Goal: Task Accomplishment & Management: Manage account settings

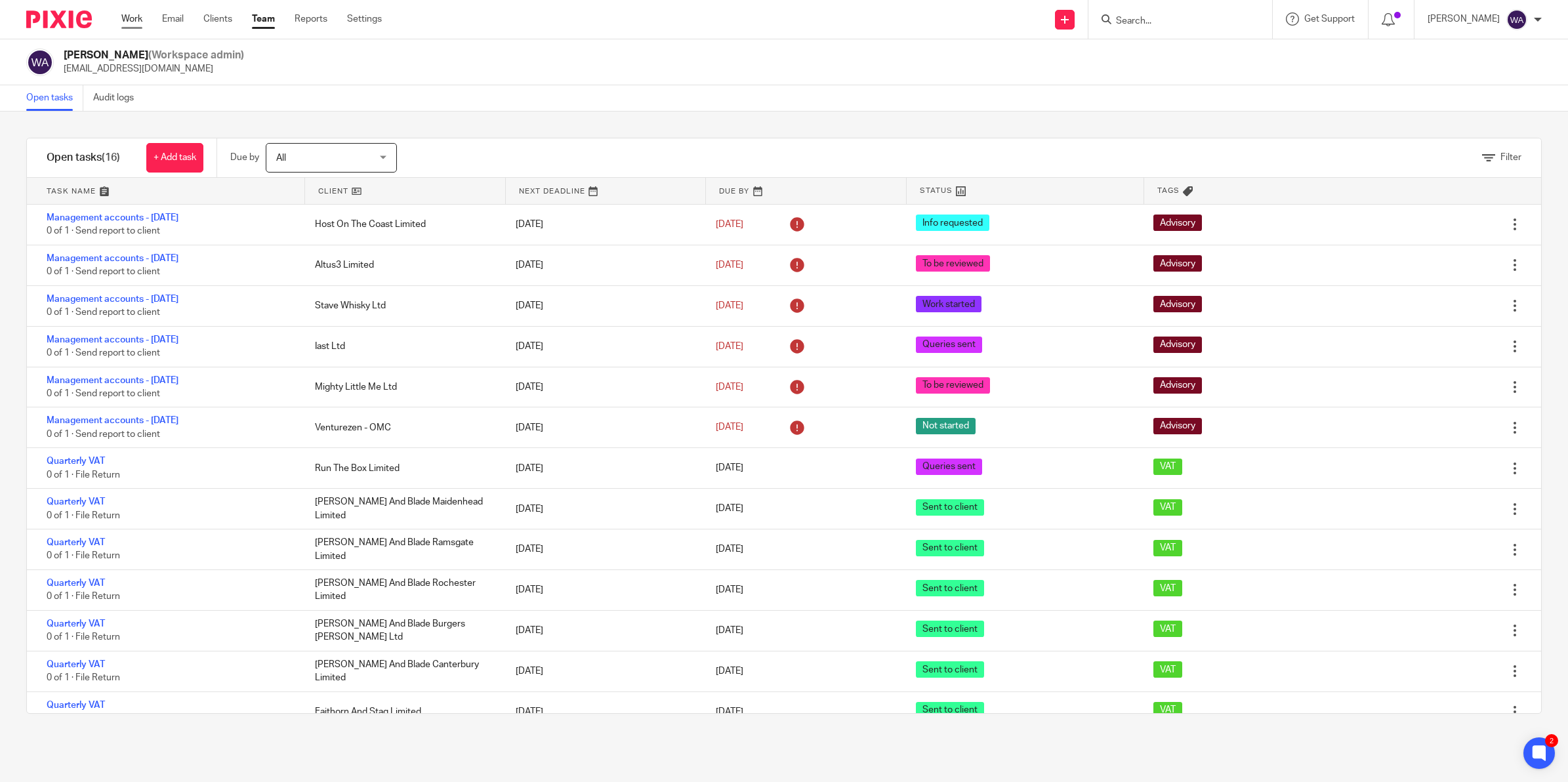
click at [128, 16] on link "Work" at bounding box center [132, 19] width 21 height 13
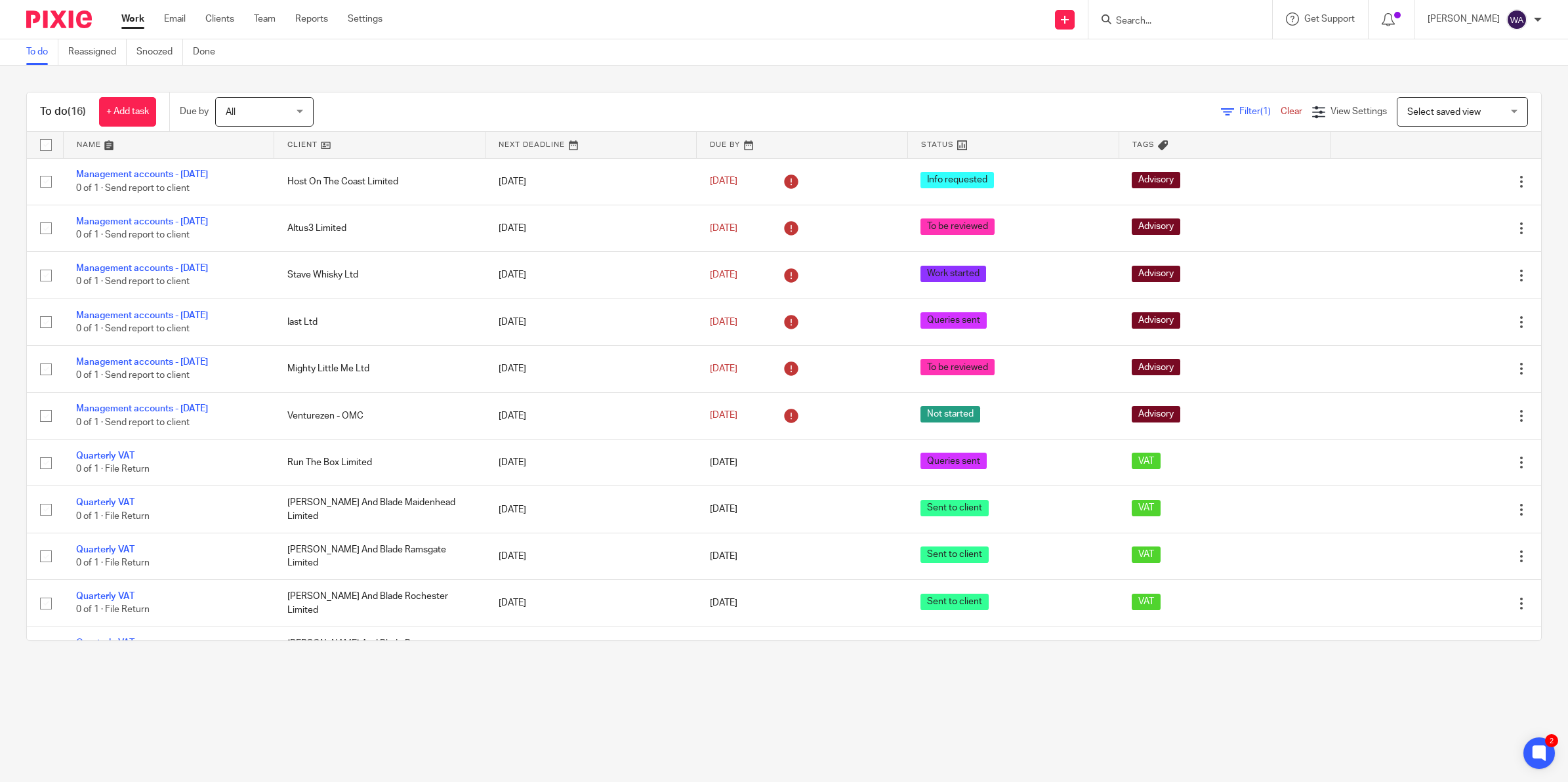
click at [1192, 21] on input "Search" at bounding box center [1174, 21] width 118 height 12
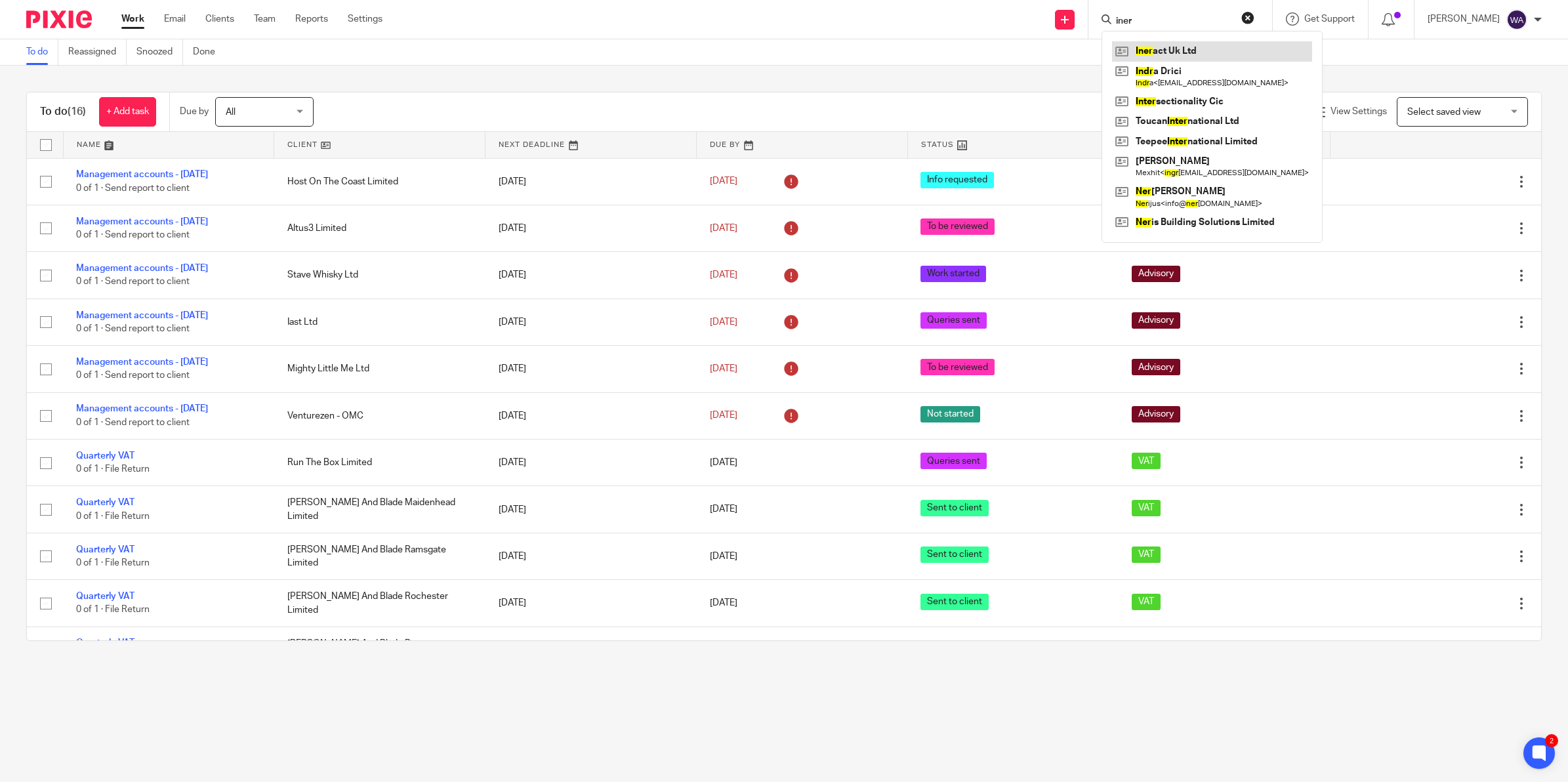
type input "iner"
click at [1195, 53] on link at bounding box center [1212, 51] width 200 height 20
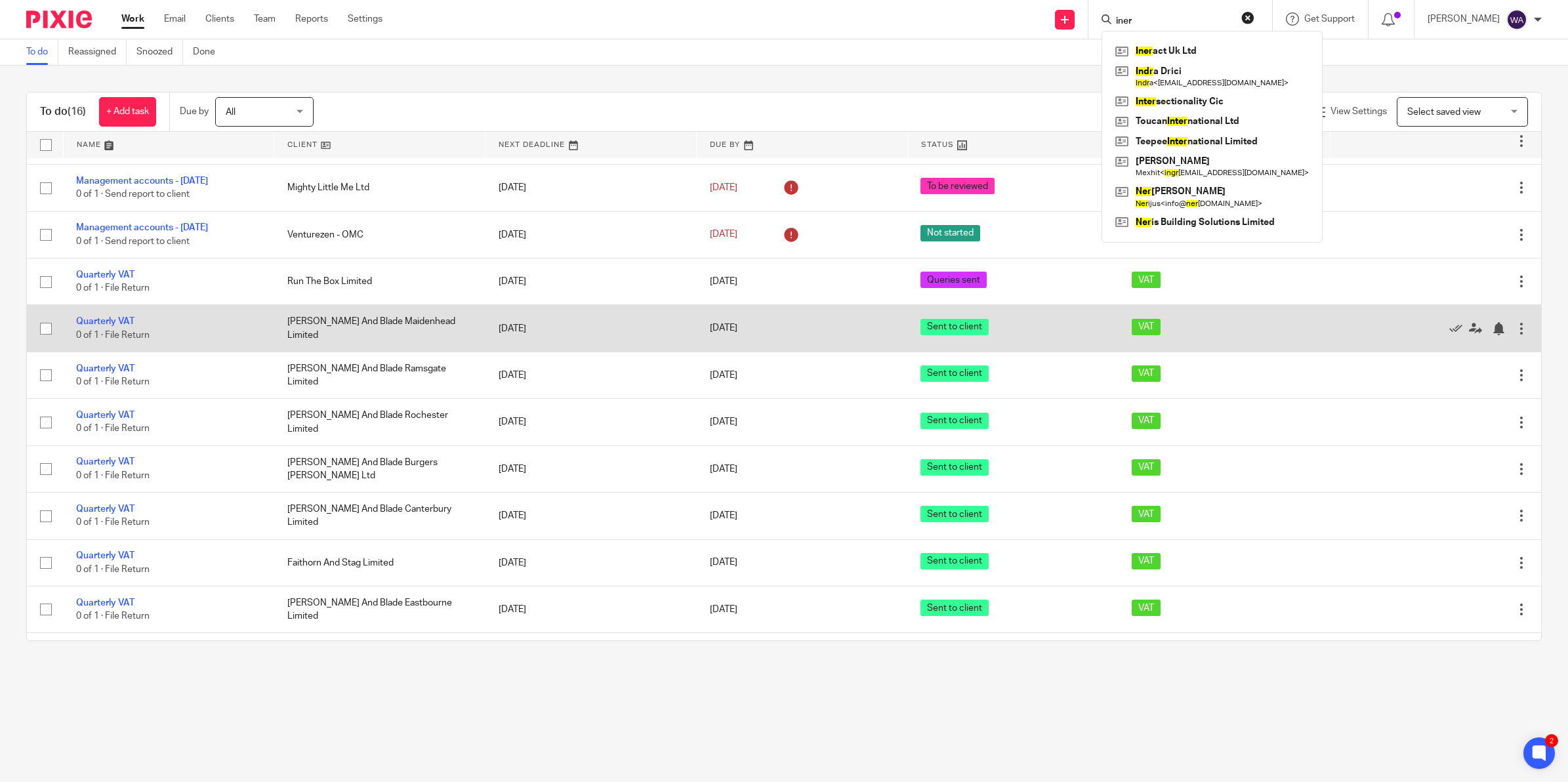
scroll to position [269, 0]
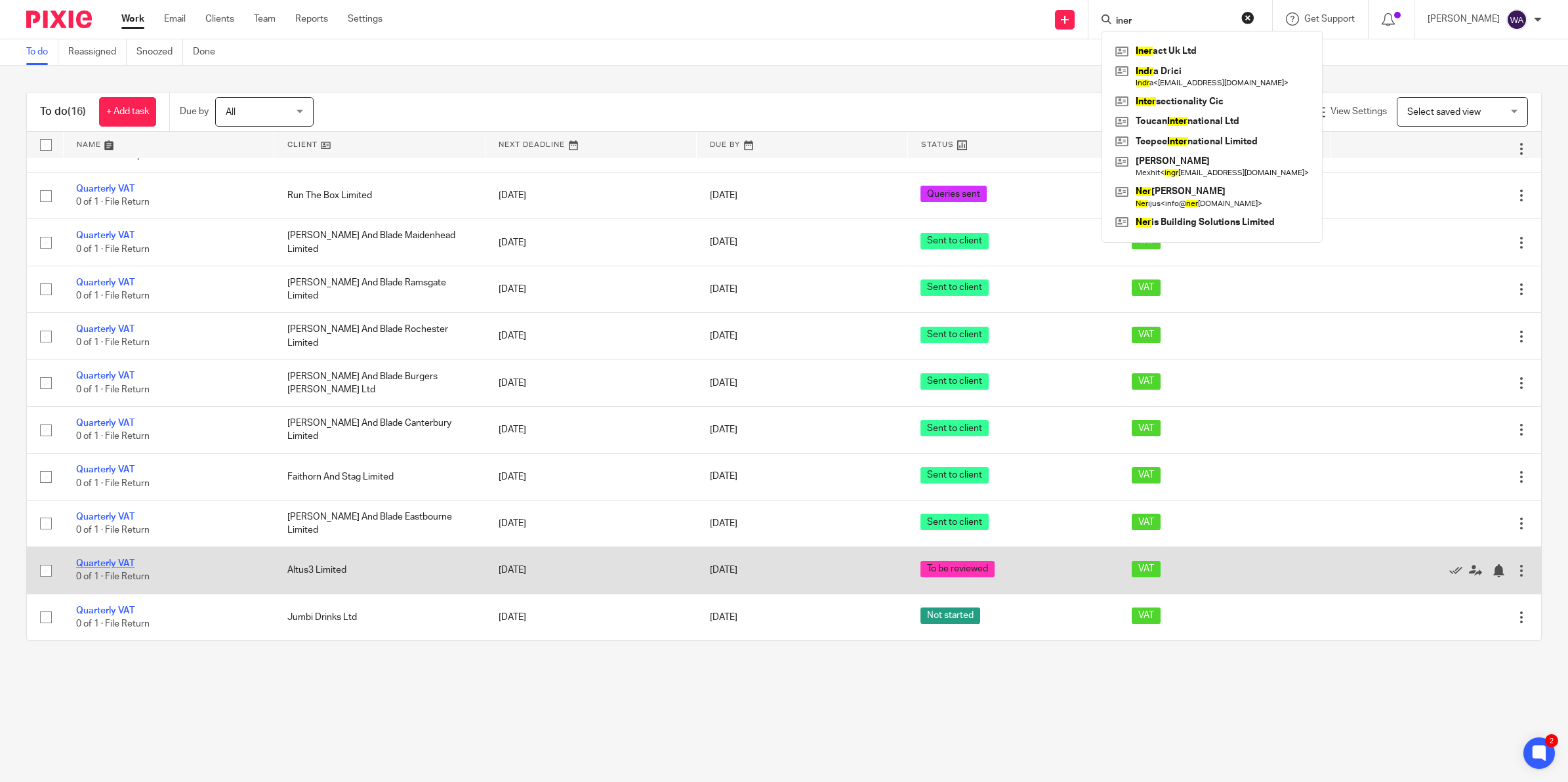
click at [105, 562] on link "Quarterly VAT" at bounding box center [105, 563] width 58 height 9
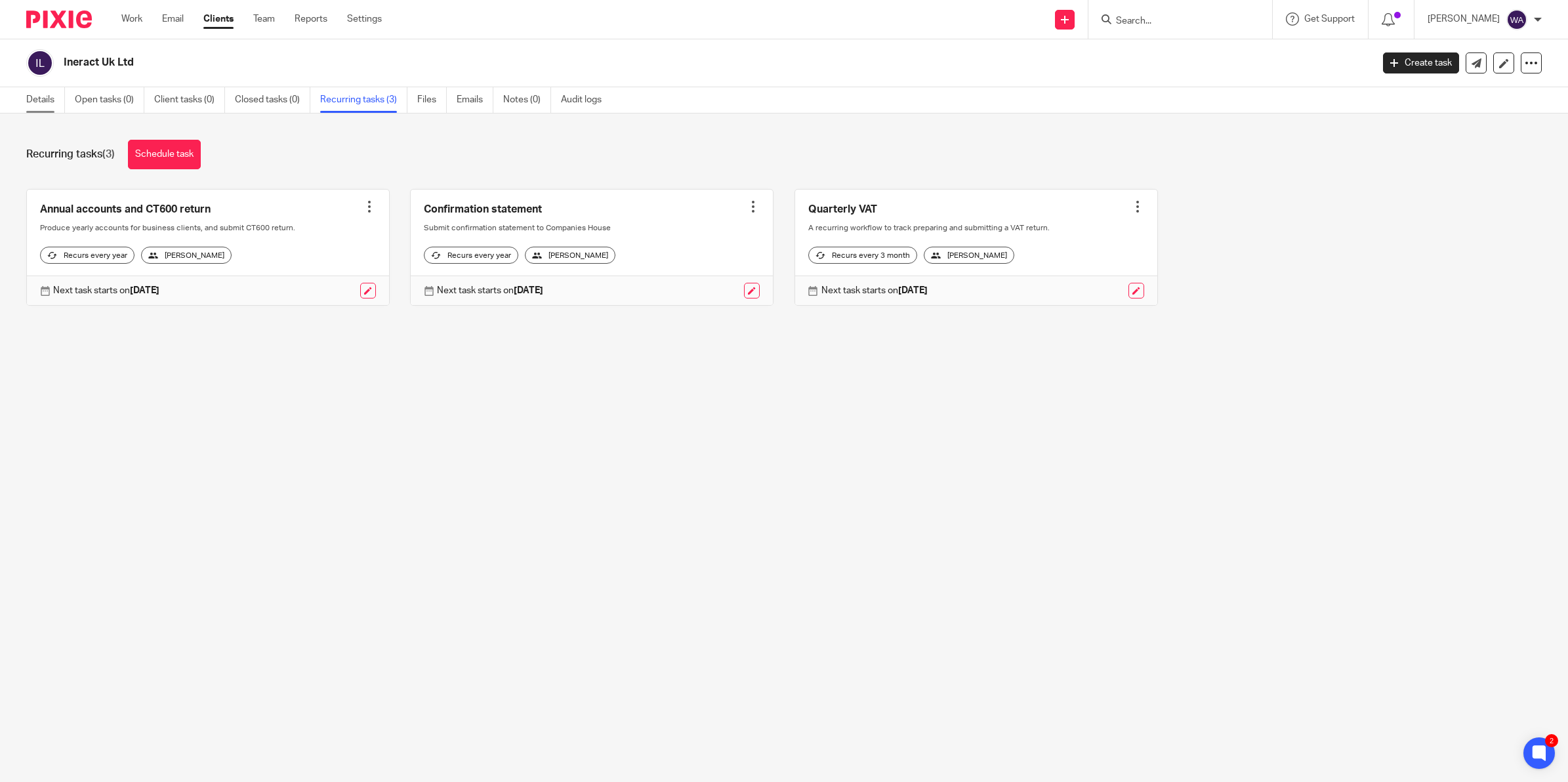
click at [47, 96] on link "Details" at bounding box center [45, 99] width 39 height 25
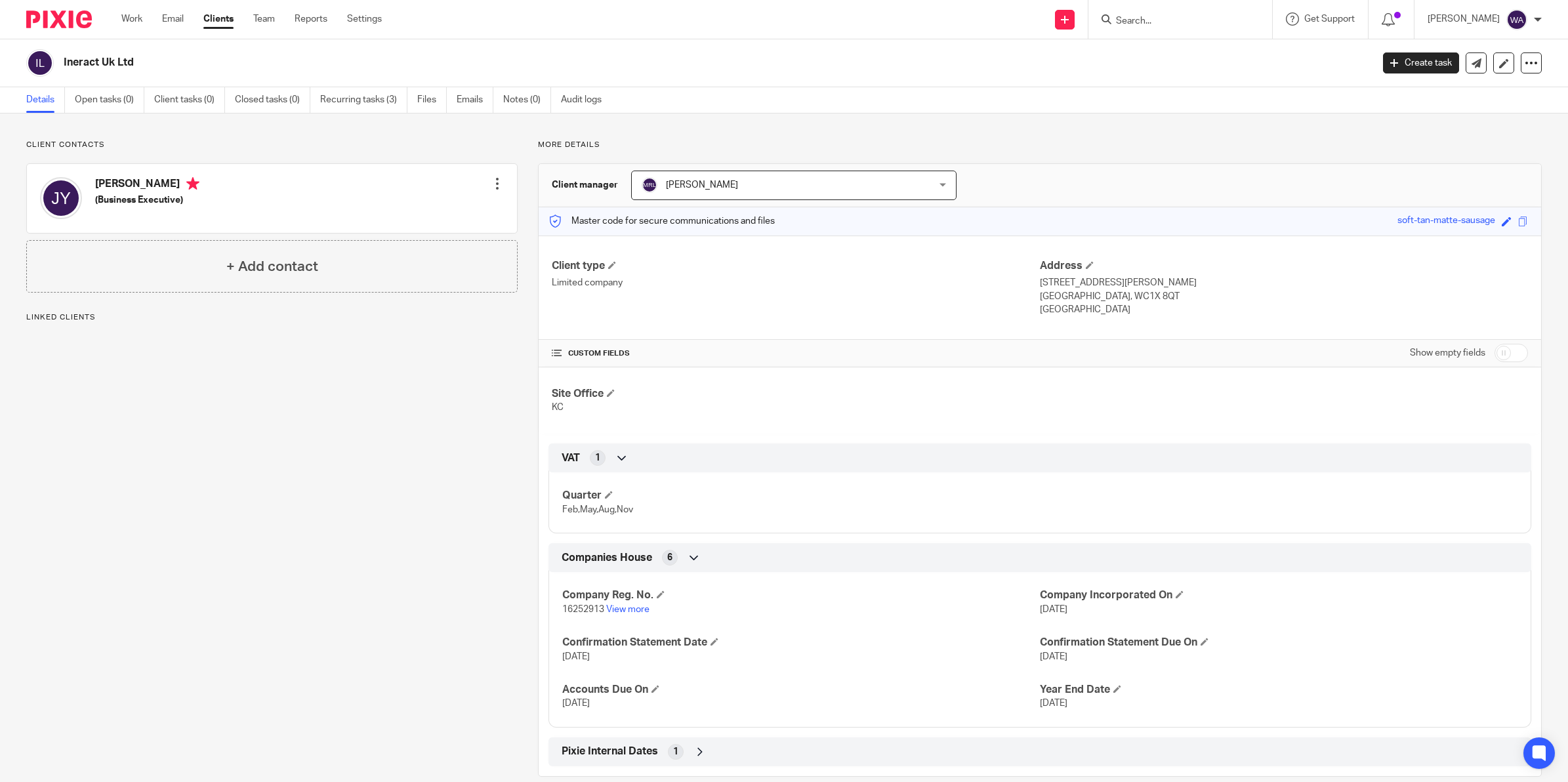
scroll to position [21, 0]
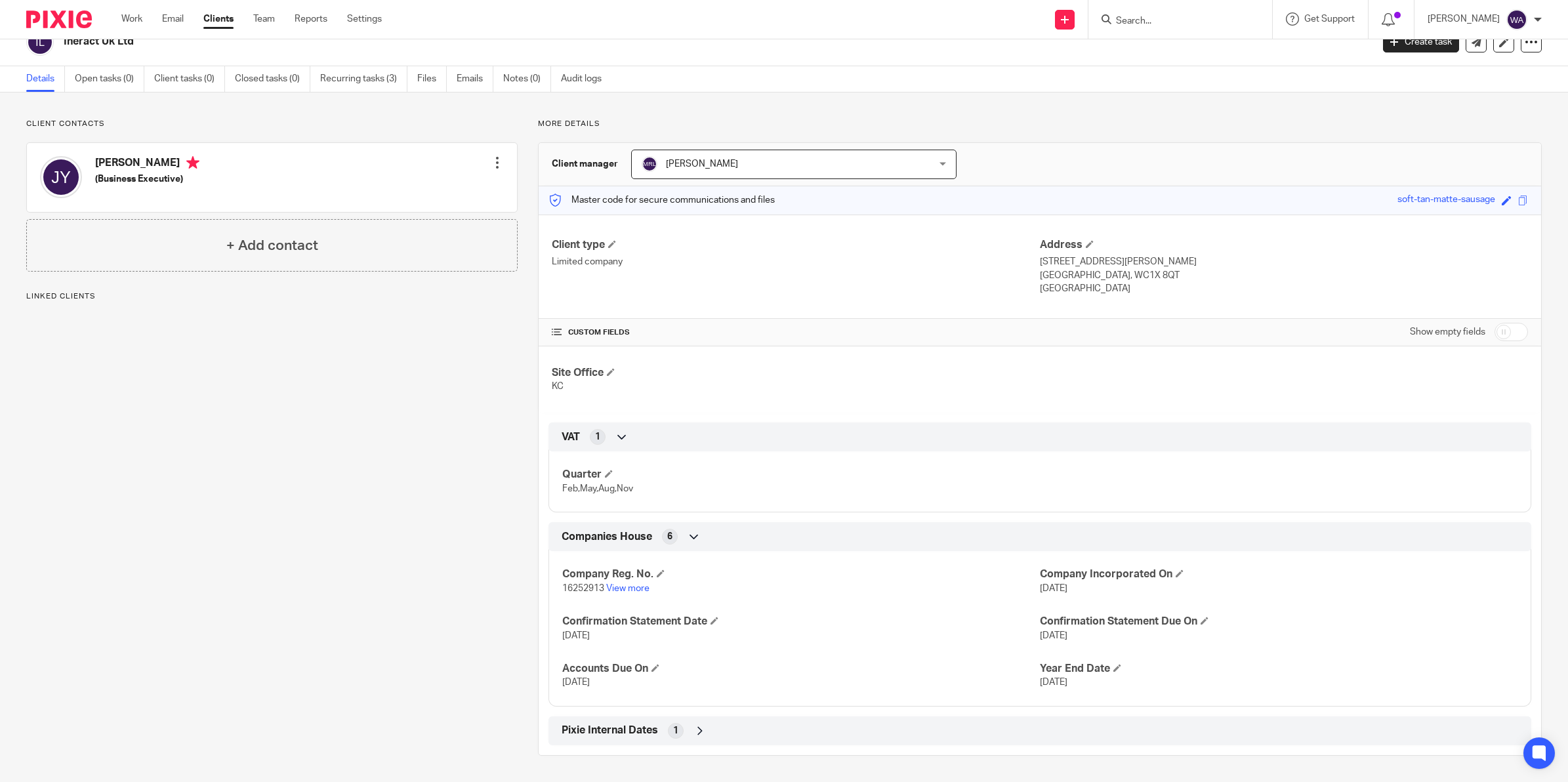
click at [684, 727] on div "Pixie Internal Dates 1" at bounding box center [1040, 730] width 963 height 22
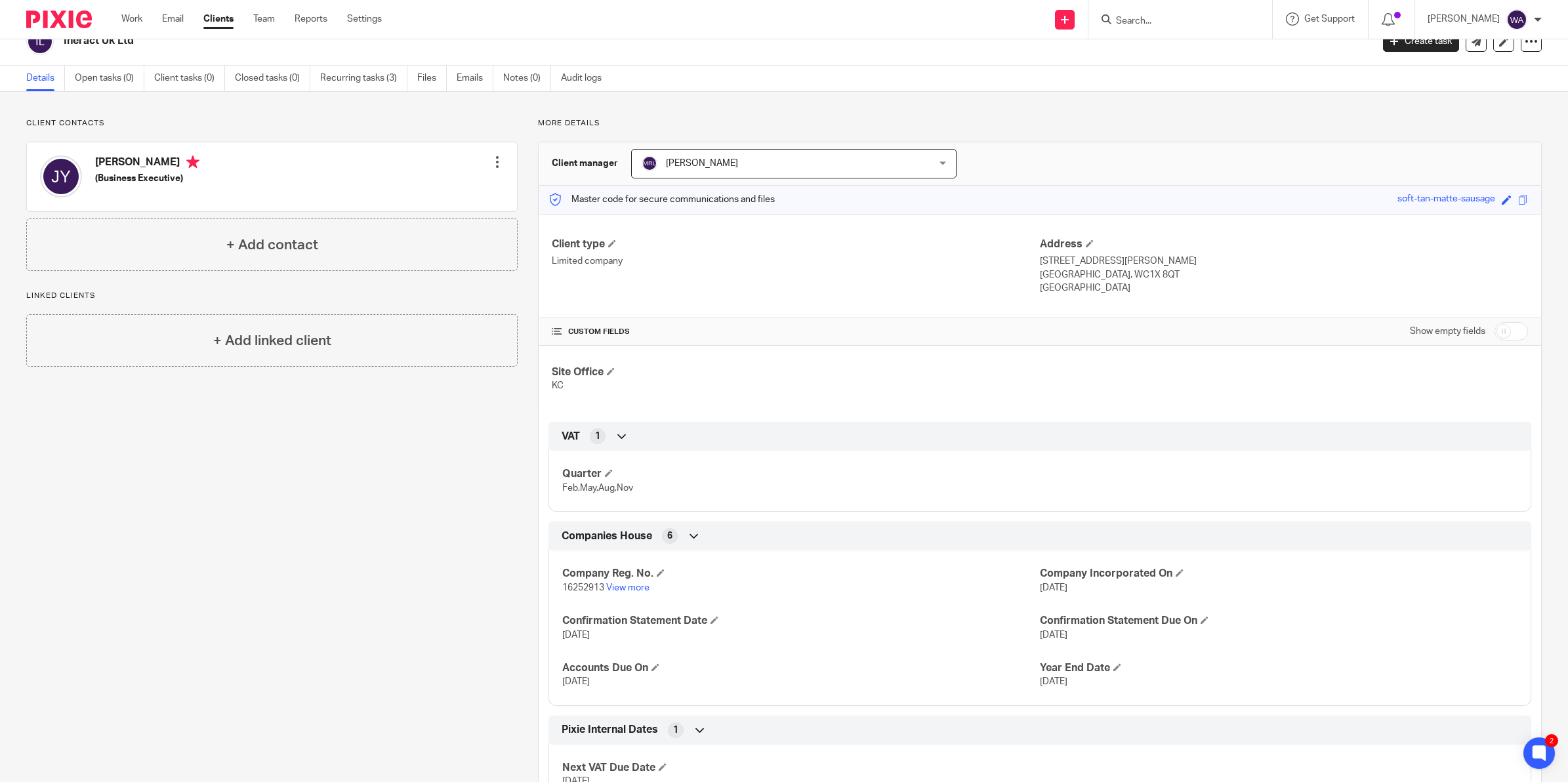
scroll to position [83, 0]
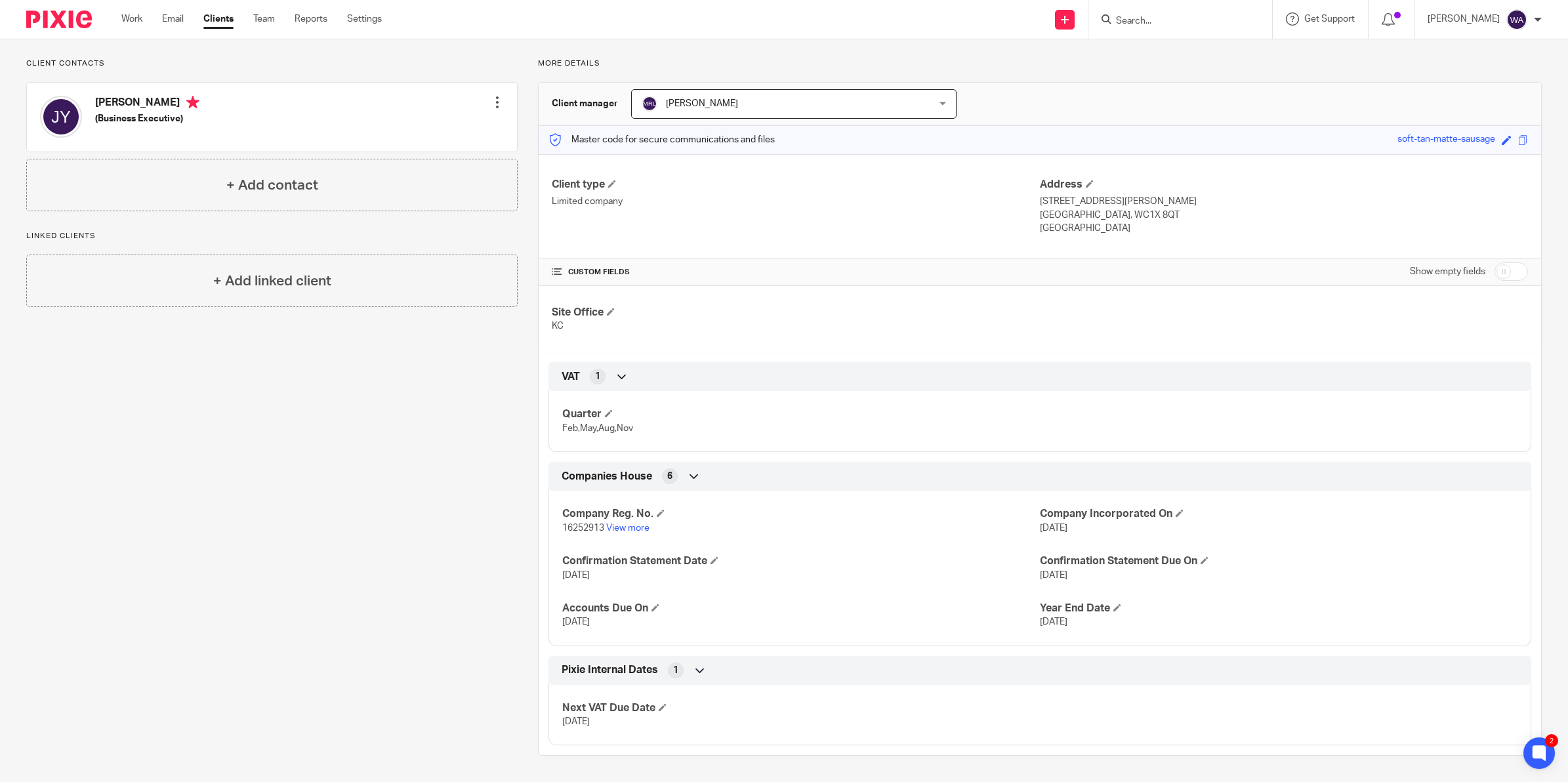
drag, startPoint x: 554, startPoint y: 724, endPoint x: 605, endPoint y: 724, distance: 51.0
click at [605, 724] on div "Next VAT Due Date [DATE]" at bounding box center [1040, 710] width 983 height 71
drag, startPoint x: 605, startPoint y: 724, endPoint x: 572, endPoint y: 730, distance: 33.5
click at [572, 730] on div "Next VAT Due Date 7 Oct 2025" at bounding box center [1040, 710] width 983 height 71
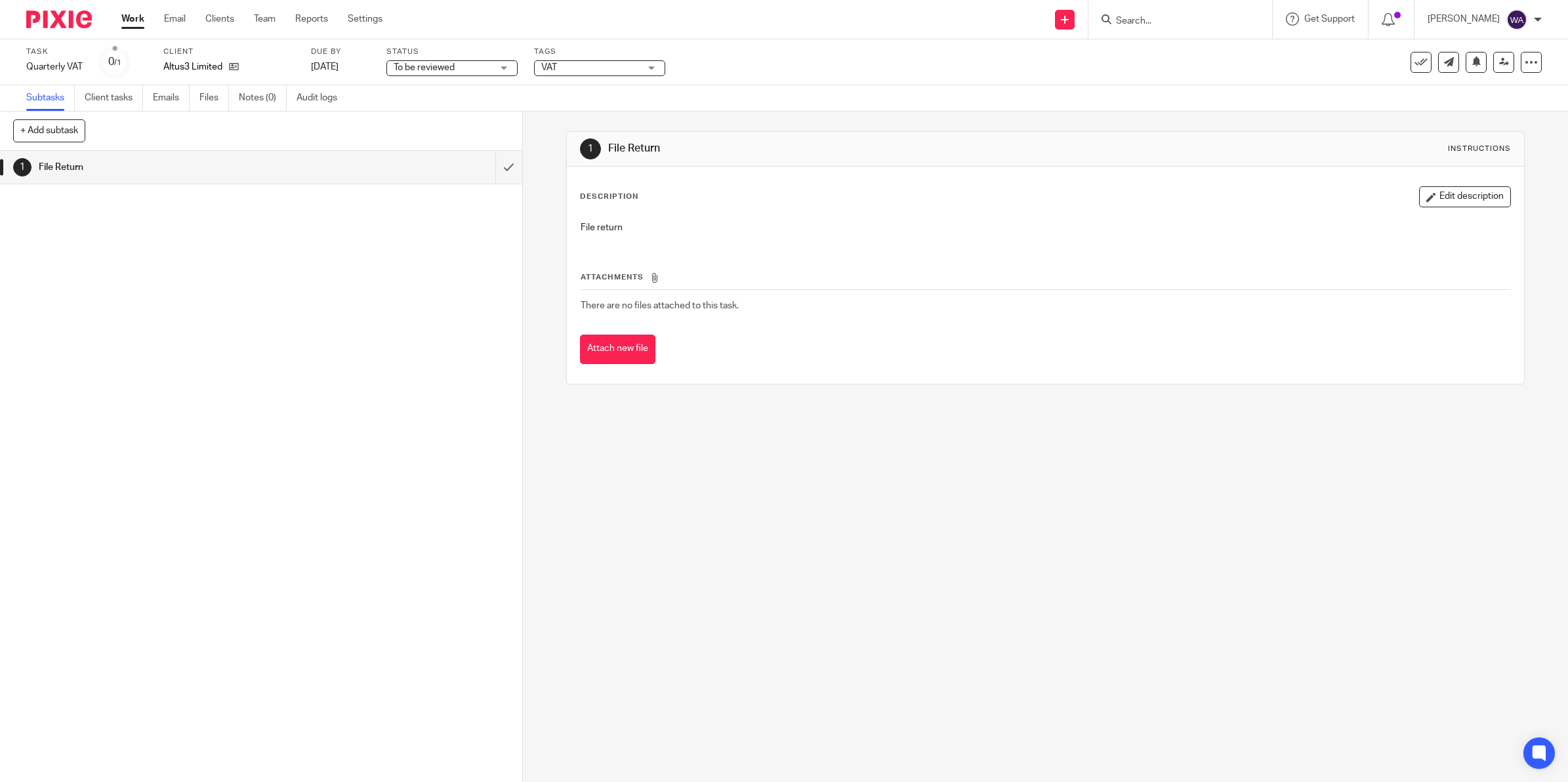
click at [462, 70] on span "To be reviewed" at bounding box center [443, 67] width 99 height 14
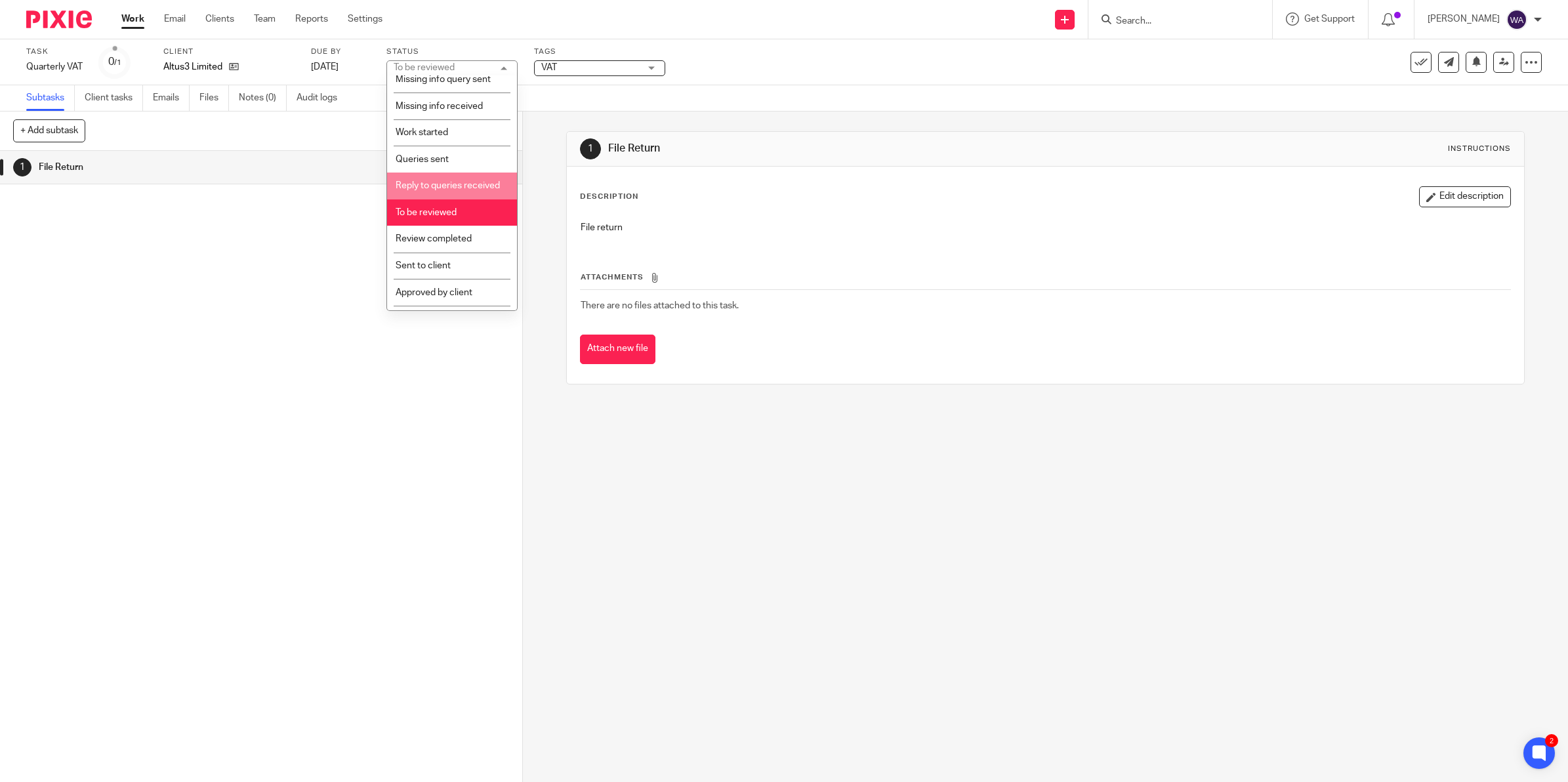
scroll to position [148, 0]
click at [442, 248] on span "Sent to client" at bounding box center [423, 243] width 55 height 9
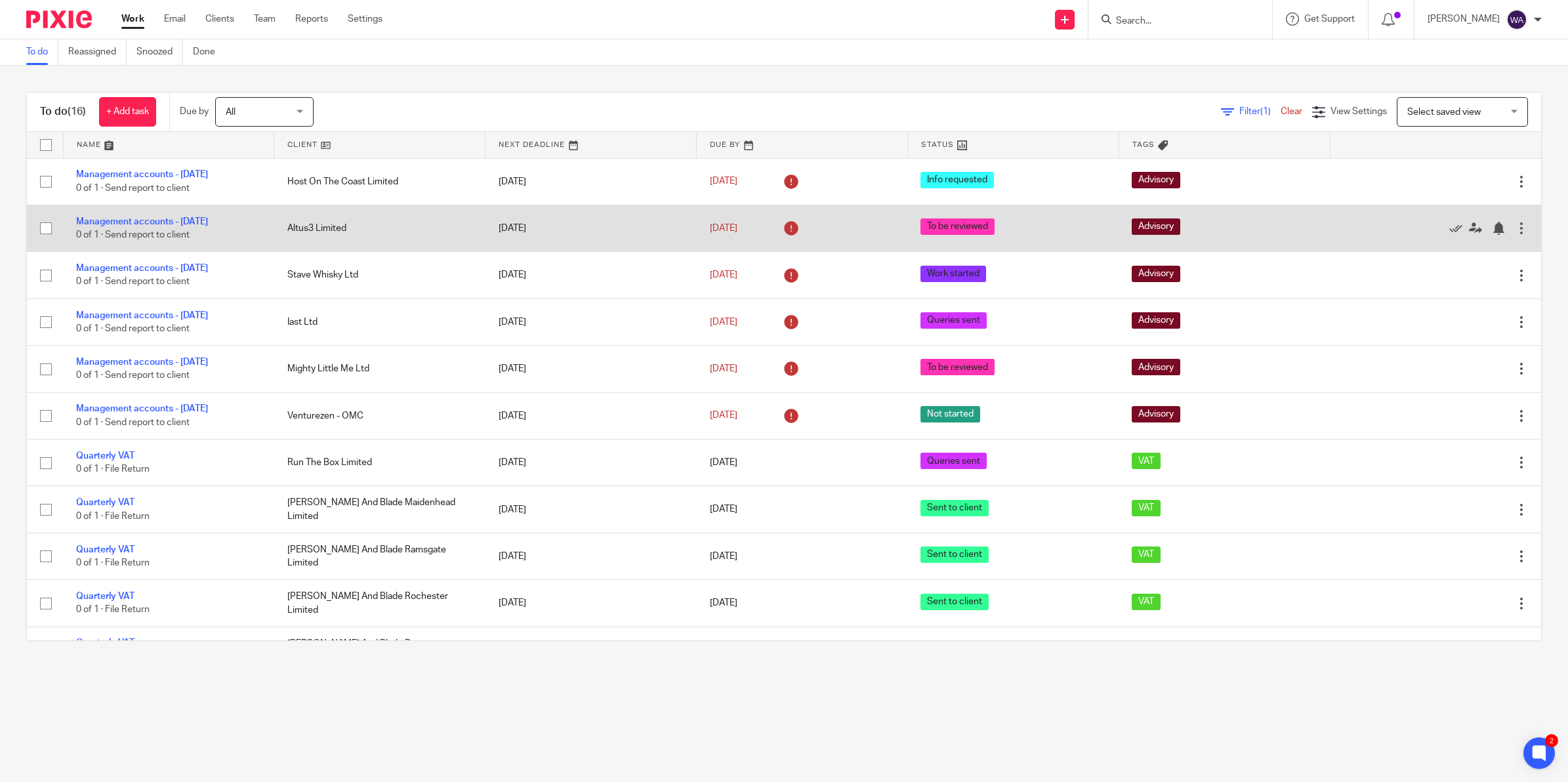
drag, startPoint x: 303, startPoint y: 231, endPoint x: 383, endPoint y: 231, distance: 80.0
click at [383, 231] on td "Altus3 Limited" at bounding box center [379, 228] width 211 height 47
click at [290, 232] on td "Altus3 Limited" at bounding box center [379, 228] width 211 height 47
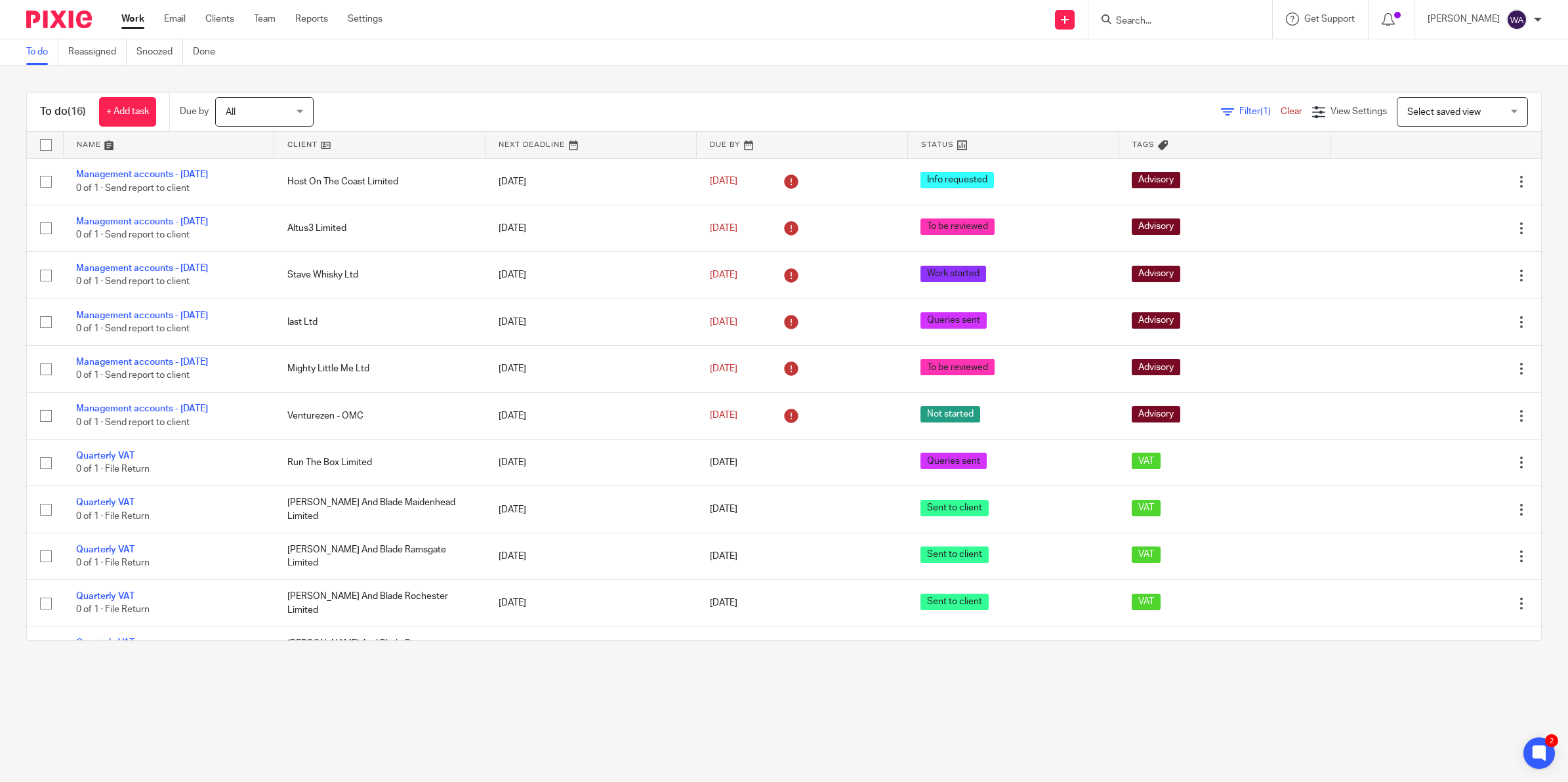
click at [253, 18] on ul "Work Email Clients Team Reports Settings" at bounding box center [262, 19] width 281 height 13
click at [261, 21] on link "Team" at bounding box center [265, 19] width 21 height 13
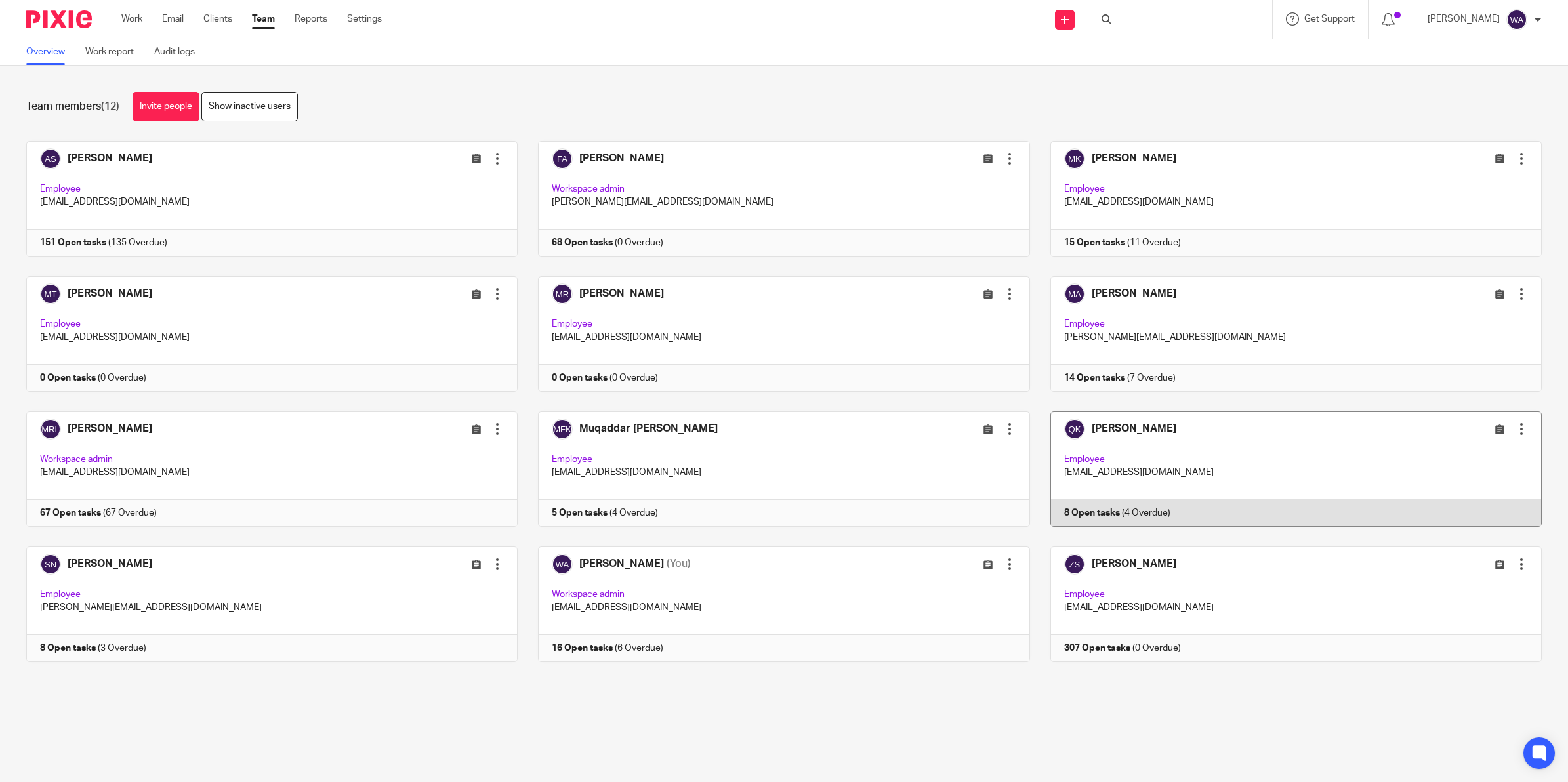
click at [1224, 438] on link at bounding box center [1286, 469] width 512 height 115
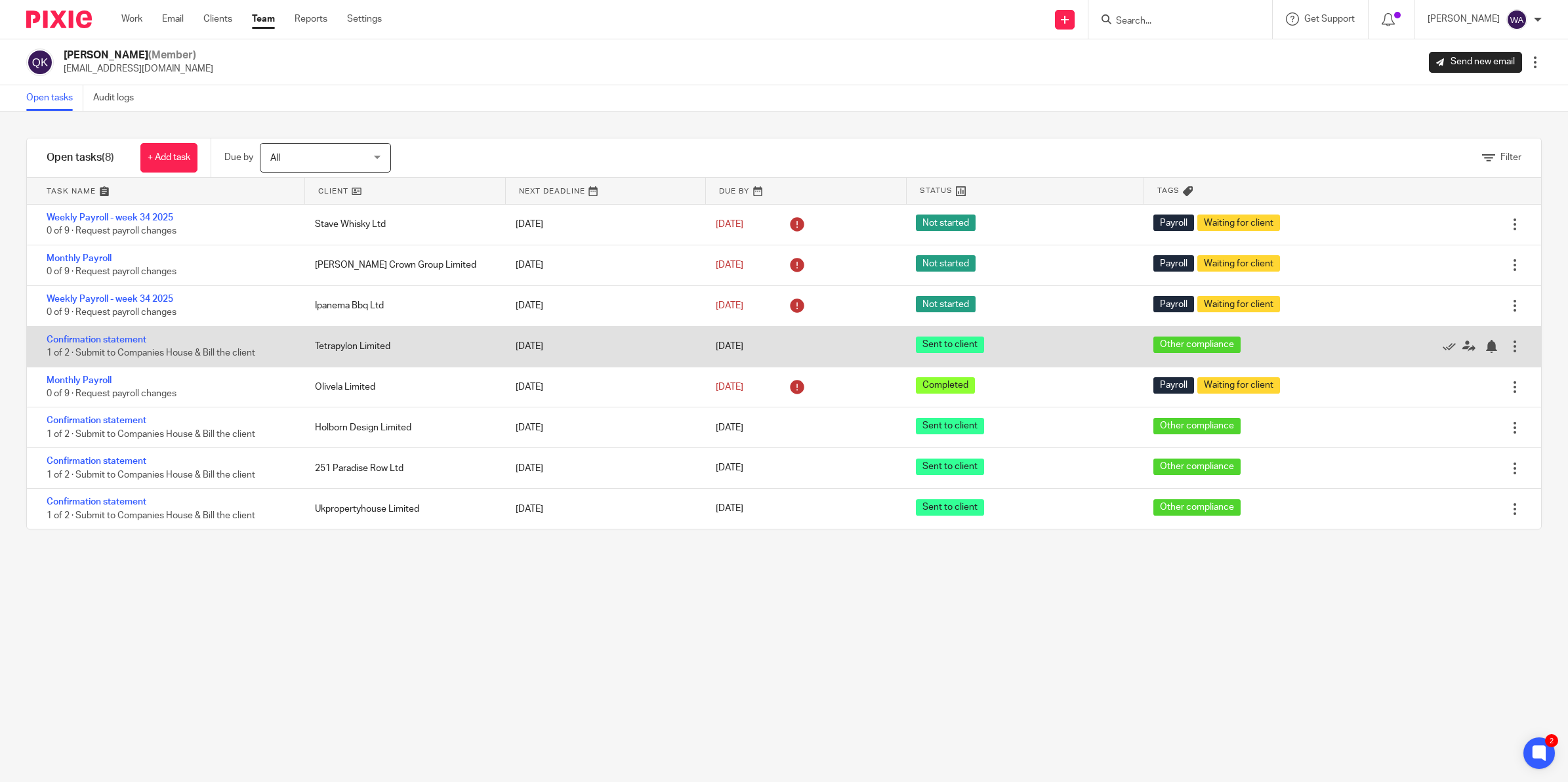
click at [343, 353] on div "Tetrapylon Limited" at bounding box center [401, 346] width 200 height 26
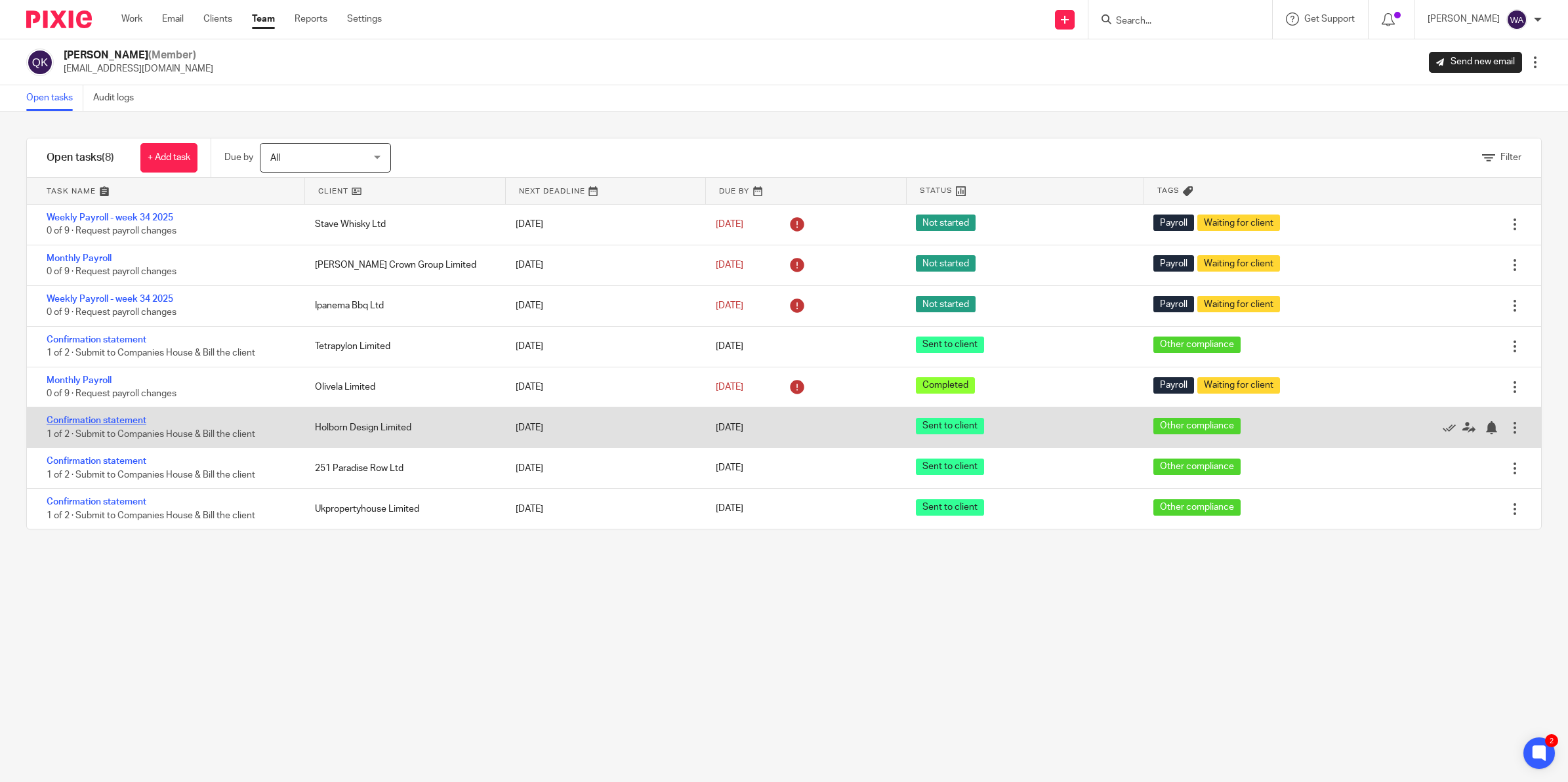
click at [109, 417] on link "Confirmation statement" at bounding box center [96, 420] width 100 height 9
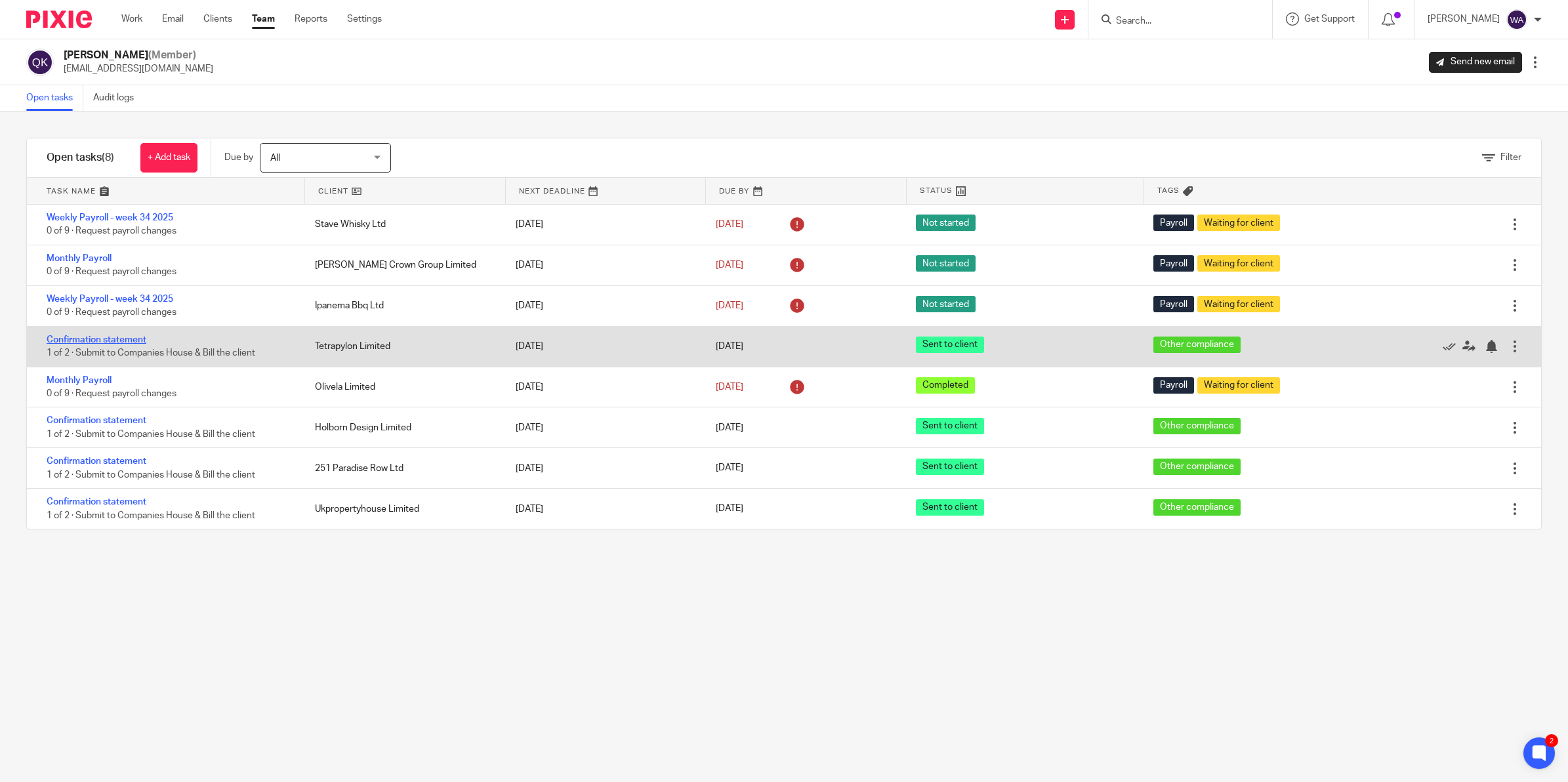
click at [86, 341] on link "Confirmation statement" at bounding box center [96, 340] width 100 height 9
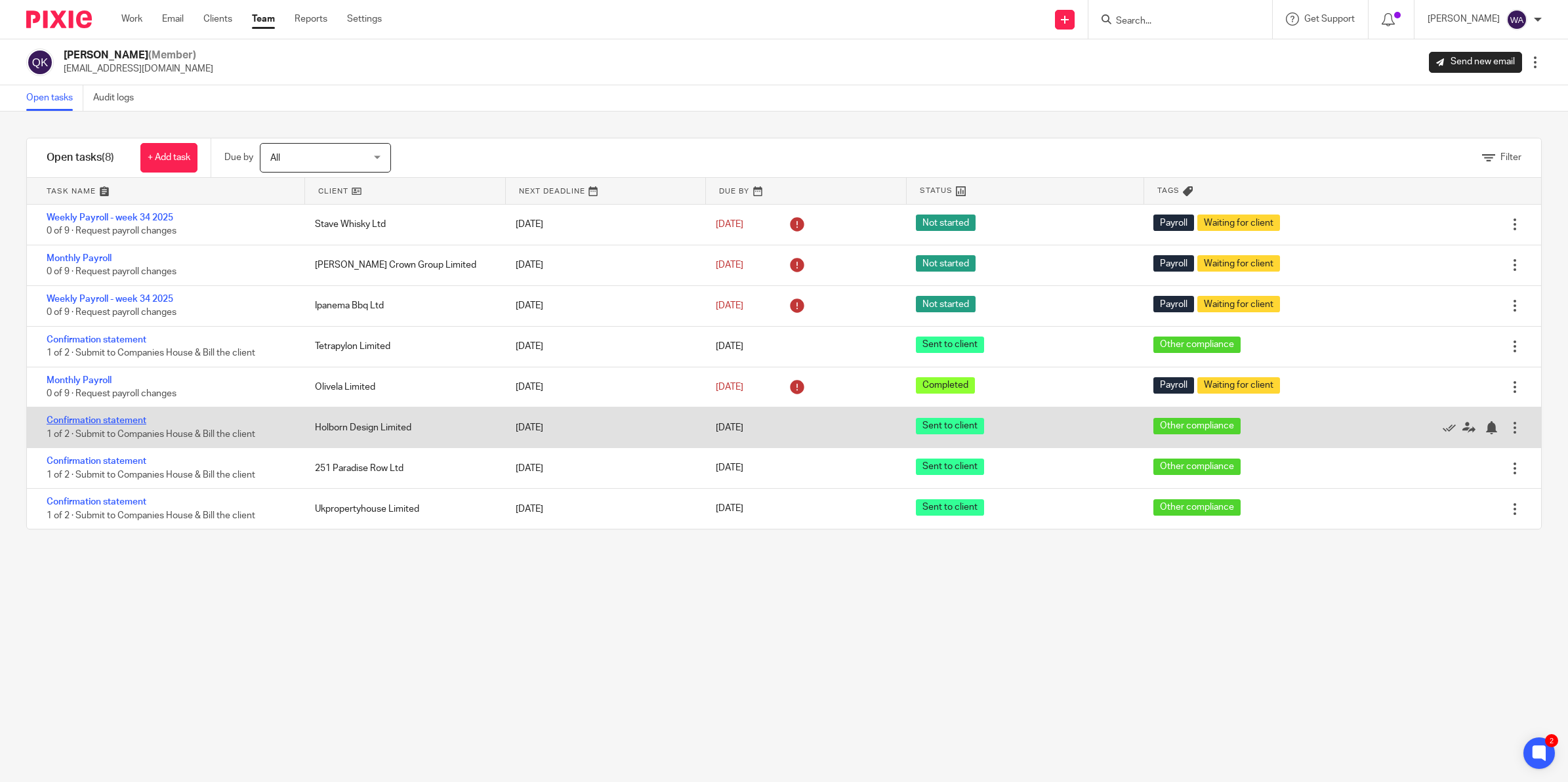
click at [123, 417] on link "Confirmation statement" at bounding box center [96, 420] width 100 height 9
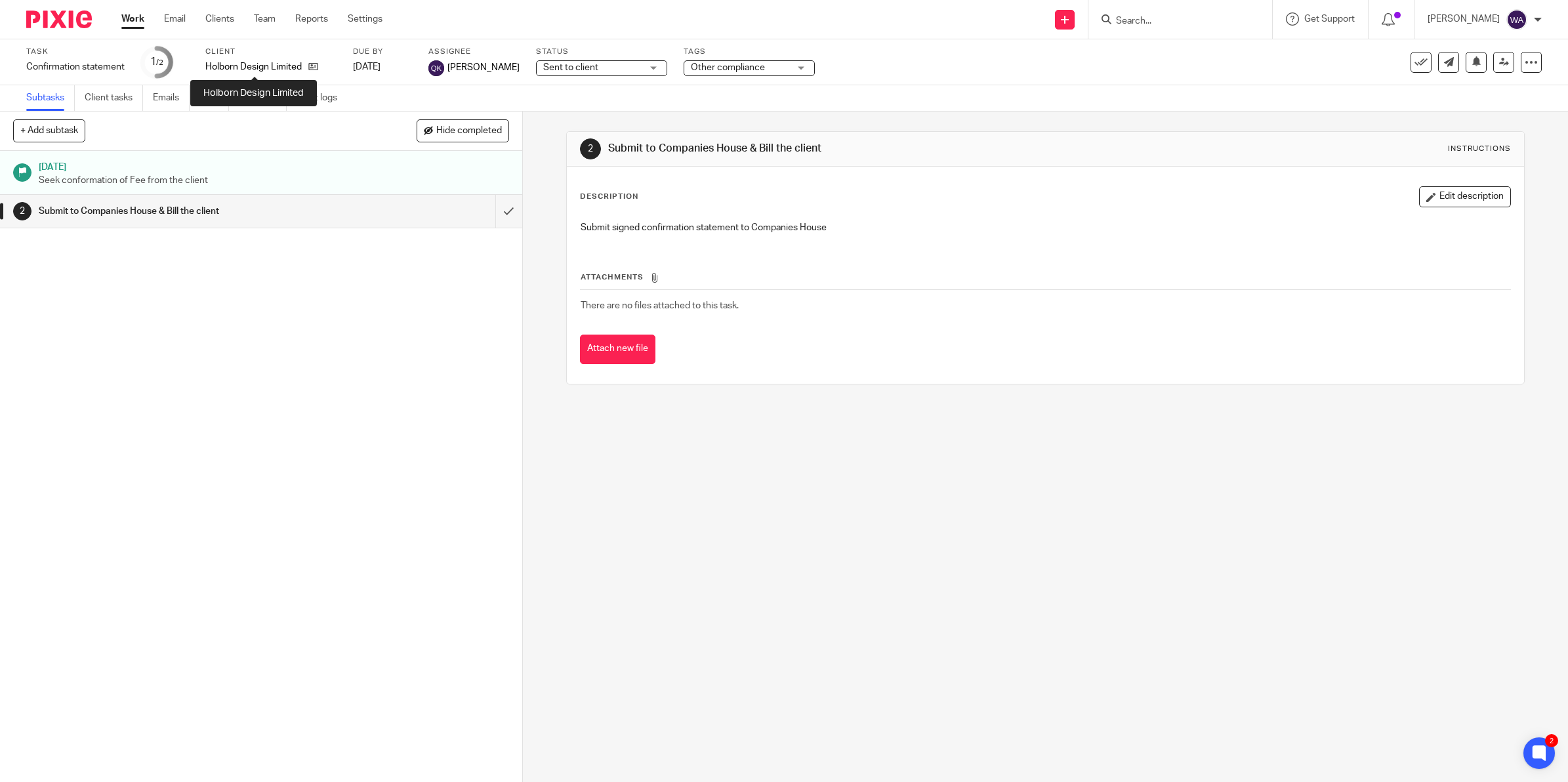
click at [242, 72] on p "Holborn Design Limited" at bounding box center [253, 67] width 96 height 13
click at [304, 64] on link at bounding box center [310, 67] width 16 height 13
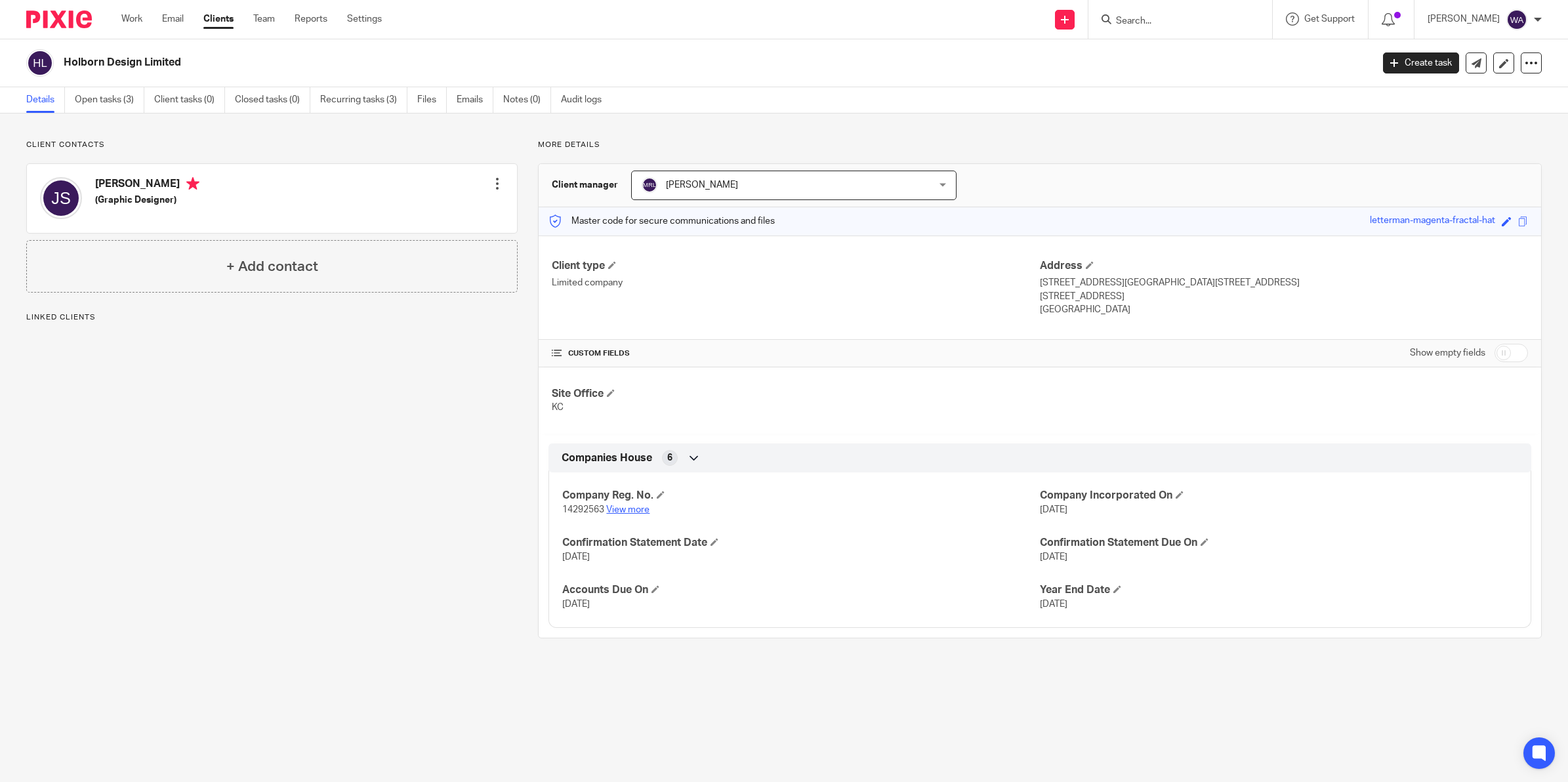
click at [634, 506] on link "View more" at bounding box center [628, 509] width 44 height 9
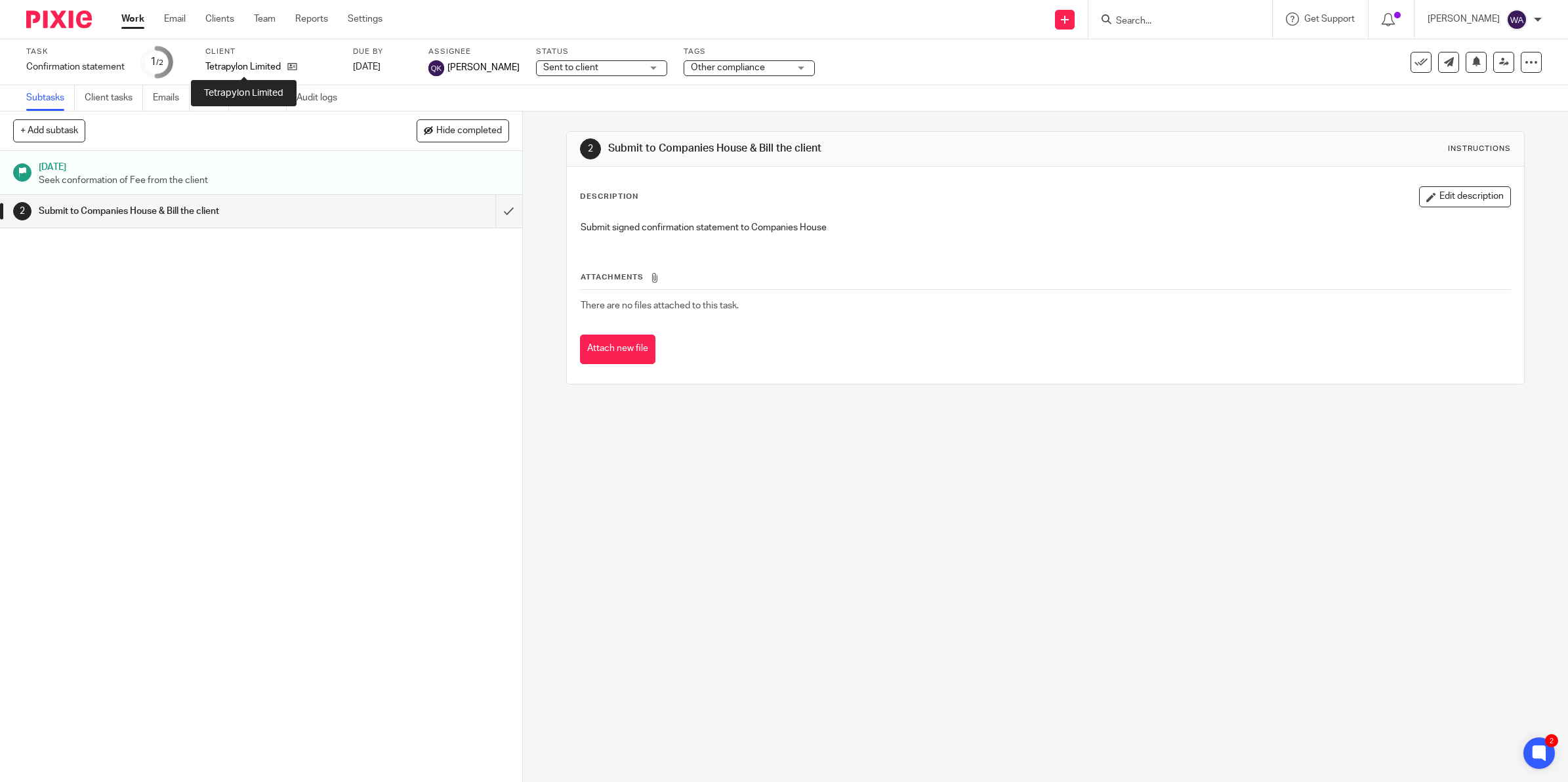
click at [262, 63] on p "Tetrapylon Limited" at bounding box center [244, 67] width 76 height 13
drag, startPoint x: 262, startPoint y: 63, endPoint x: 227, endPoint y: 66, distance: 35.1
click at [227, 66] on p "Tetrapylon Limited" at bounding box center [244, 67] width 76 height 13
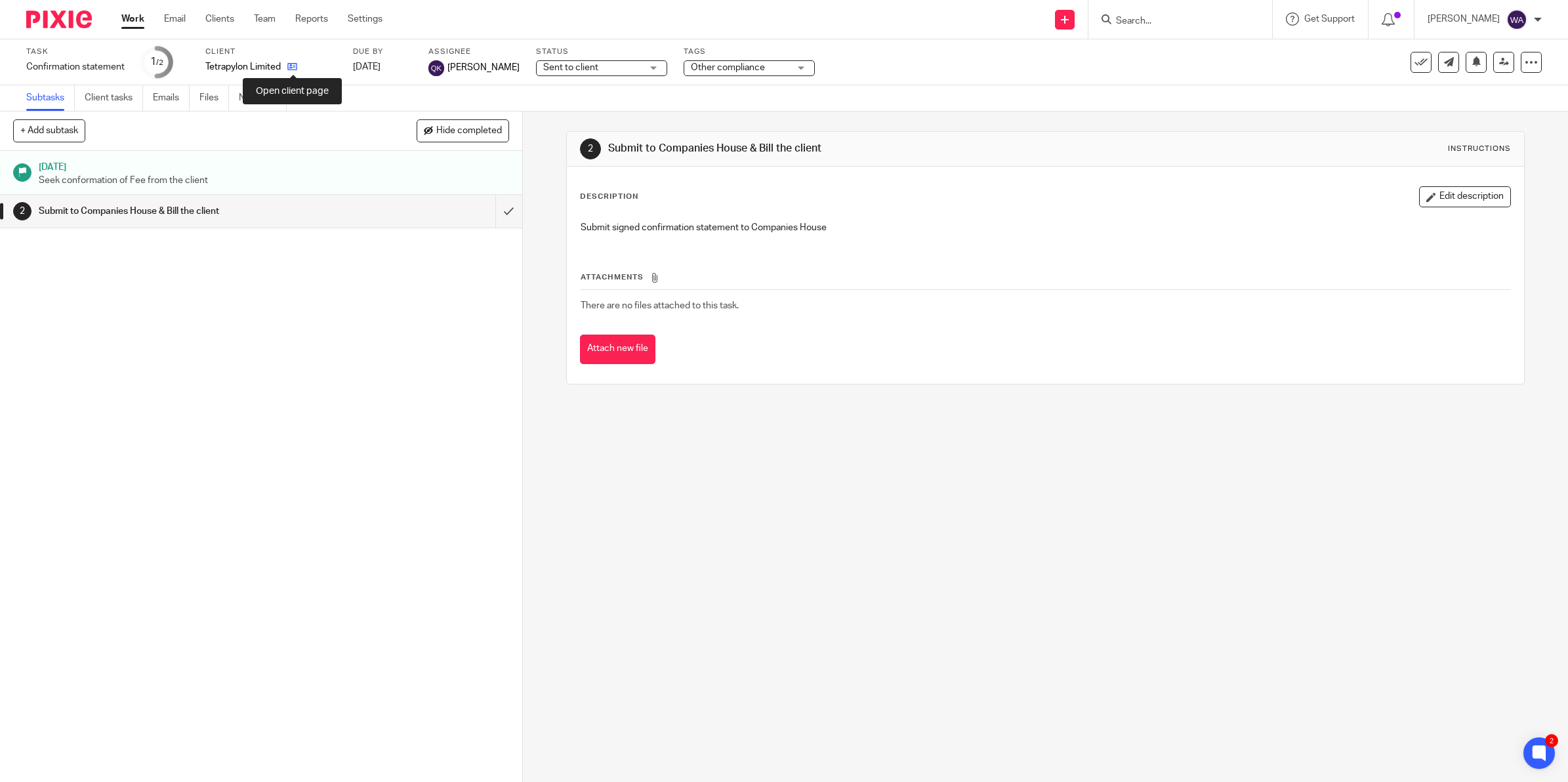
click at [297, 63] on icon at bounding box center [292, 67] width 10 height 10
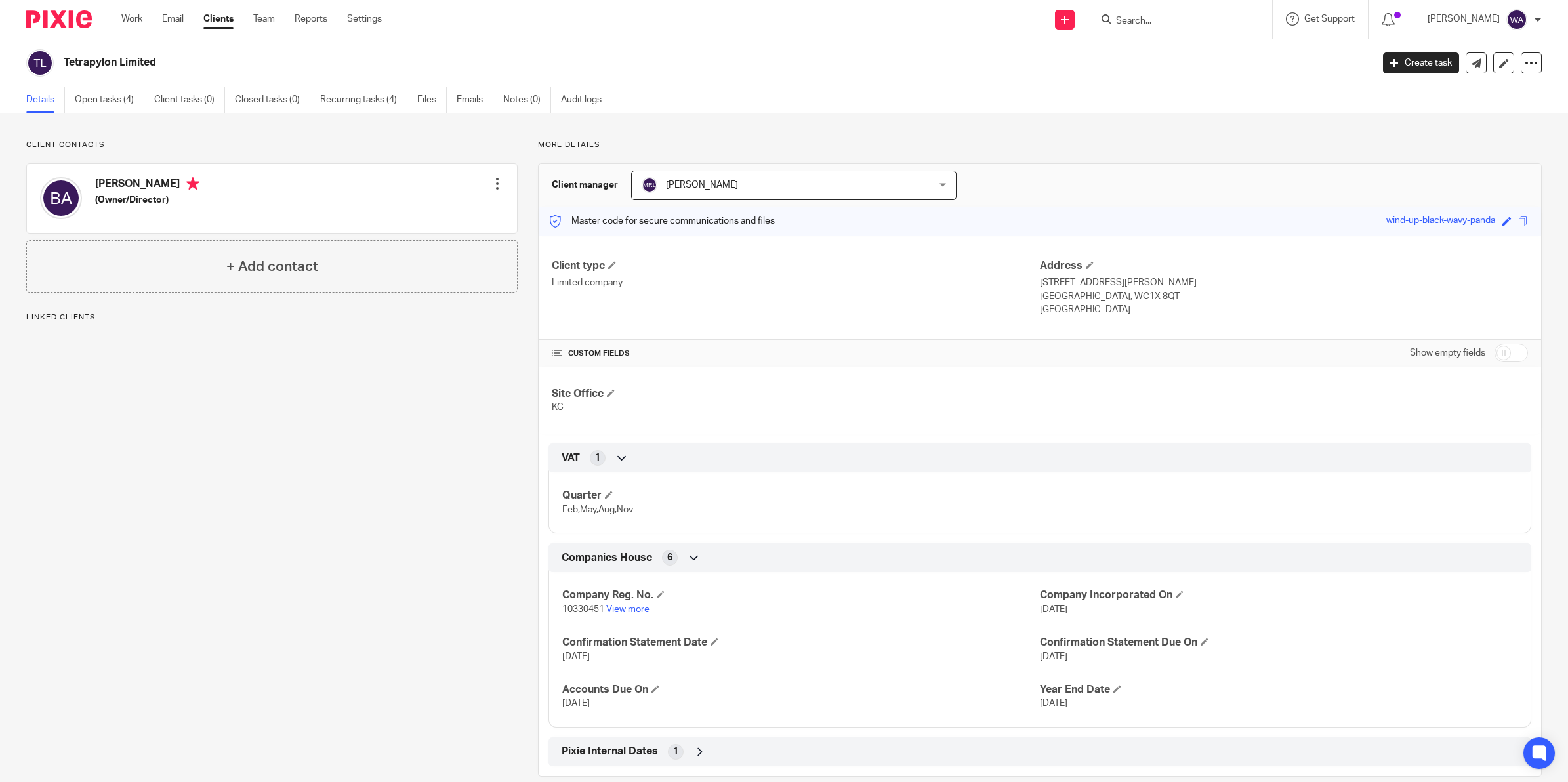
click at [632, 605] on link "View more" at bounding box center [628, 608] width 44 height 9
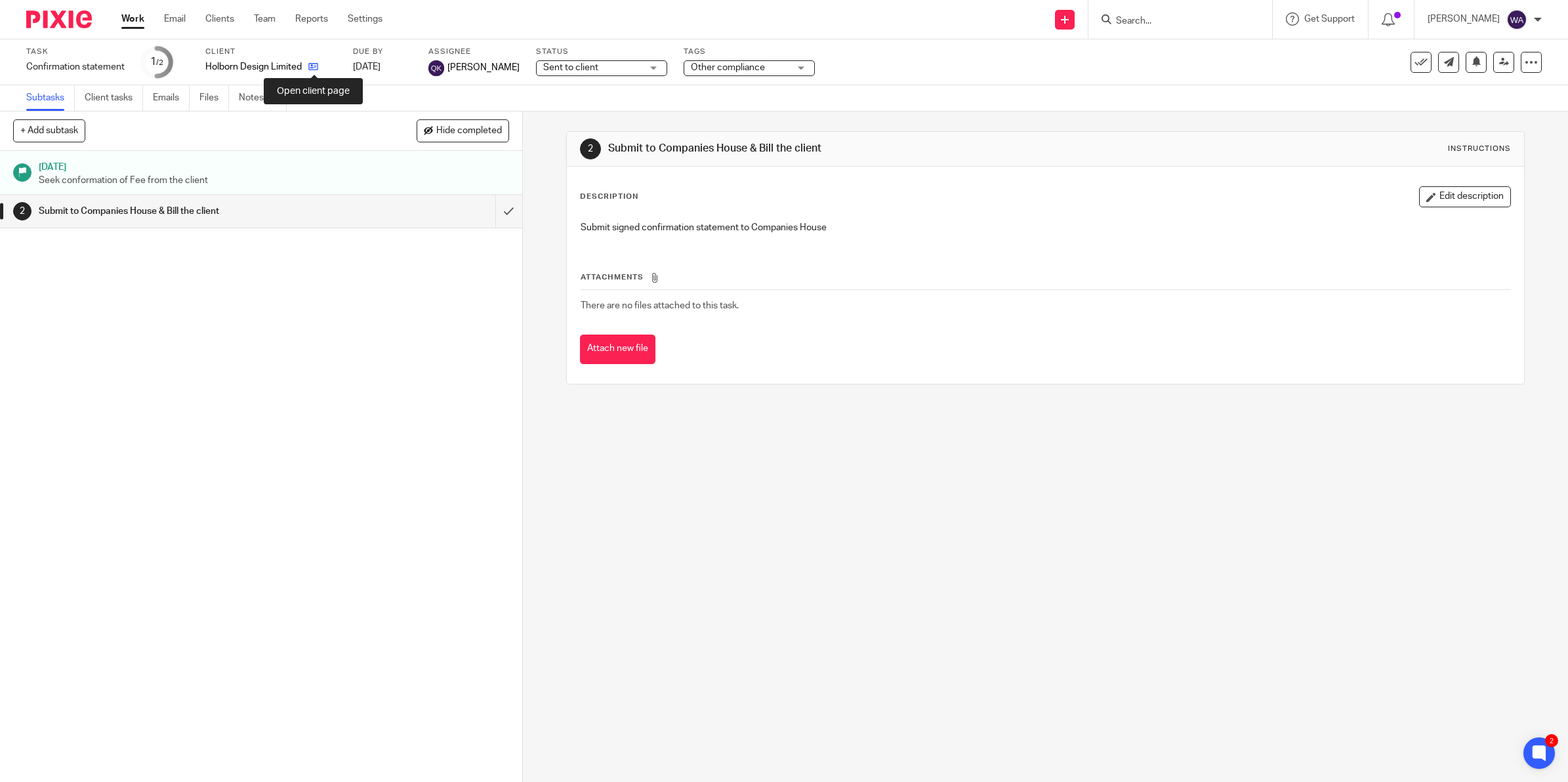
click at [313, 67] on icon at bounding box center [313, 67] width 10 height 10
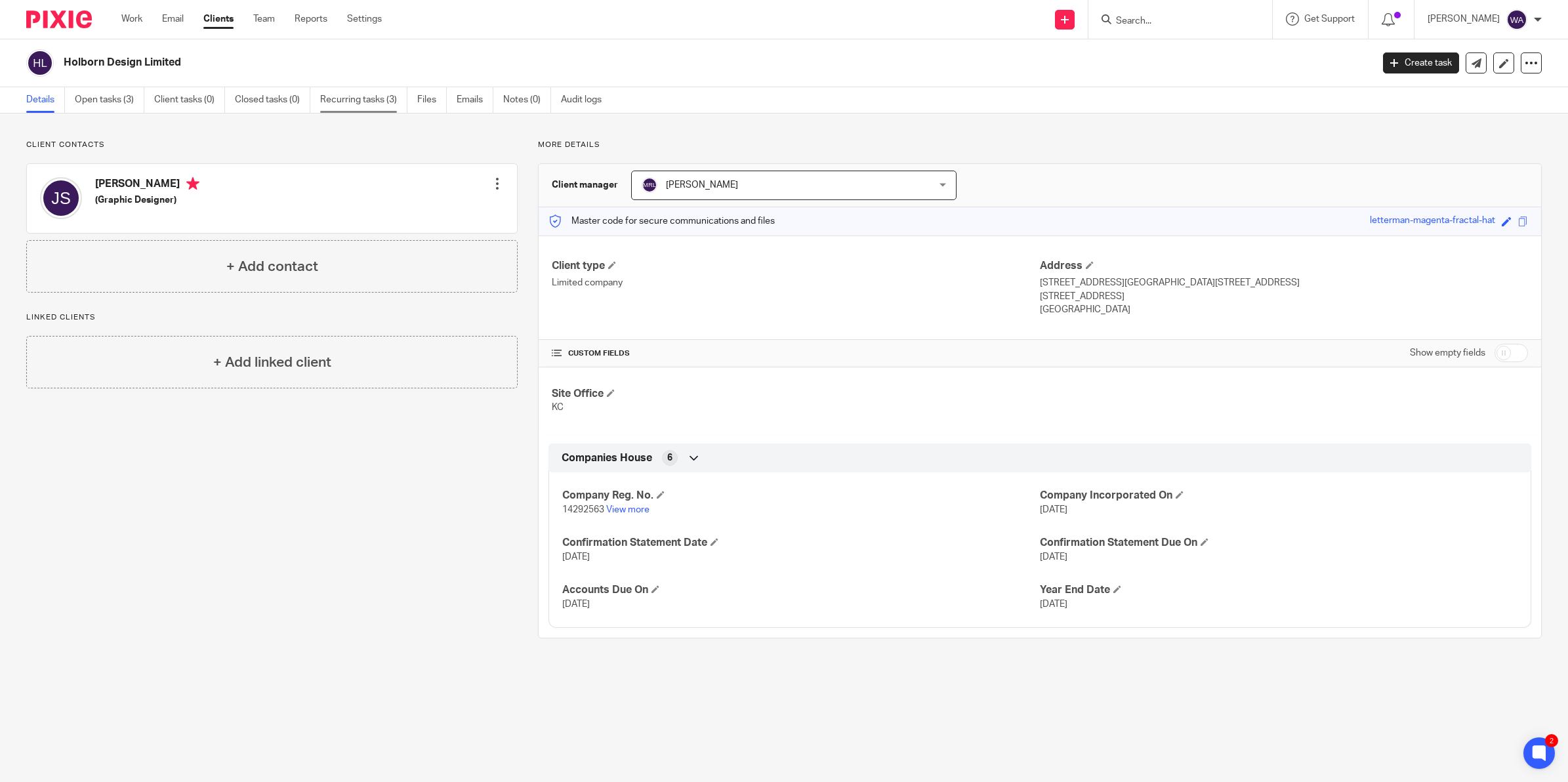
click at [369, 99] on link "Recurring tasks (3)" at bounding box center [364, 99] width 87 height 25
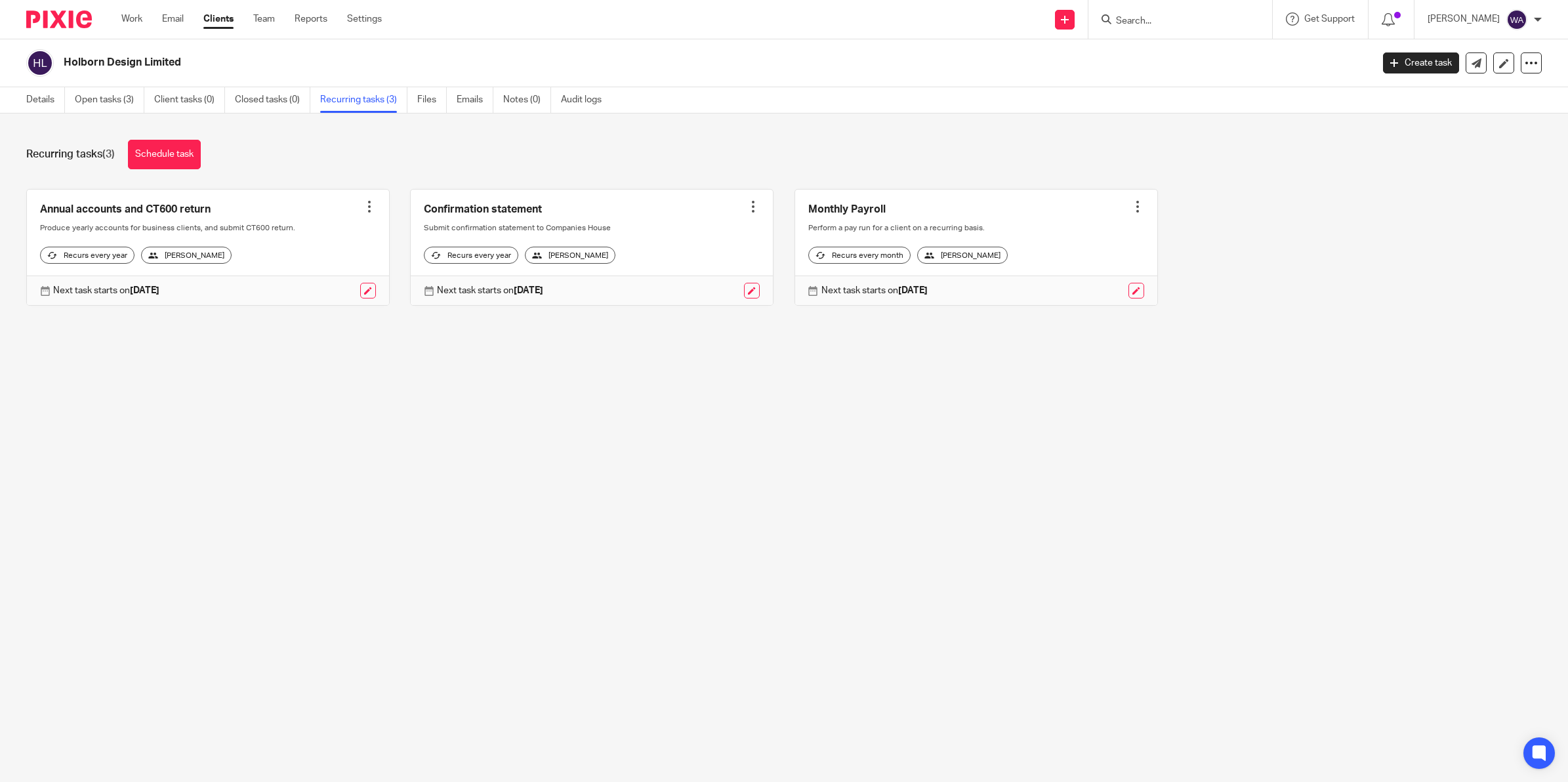
click at [747, 201] on div at bounding box center [754, 206] width 13 height 13
click at [683, 289] on span "Cancel schedule" at bounding box center [693, 289] width 69 height 9
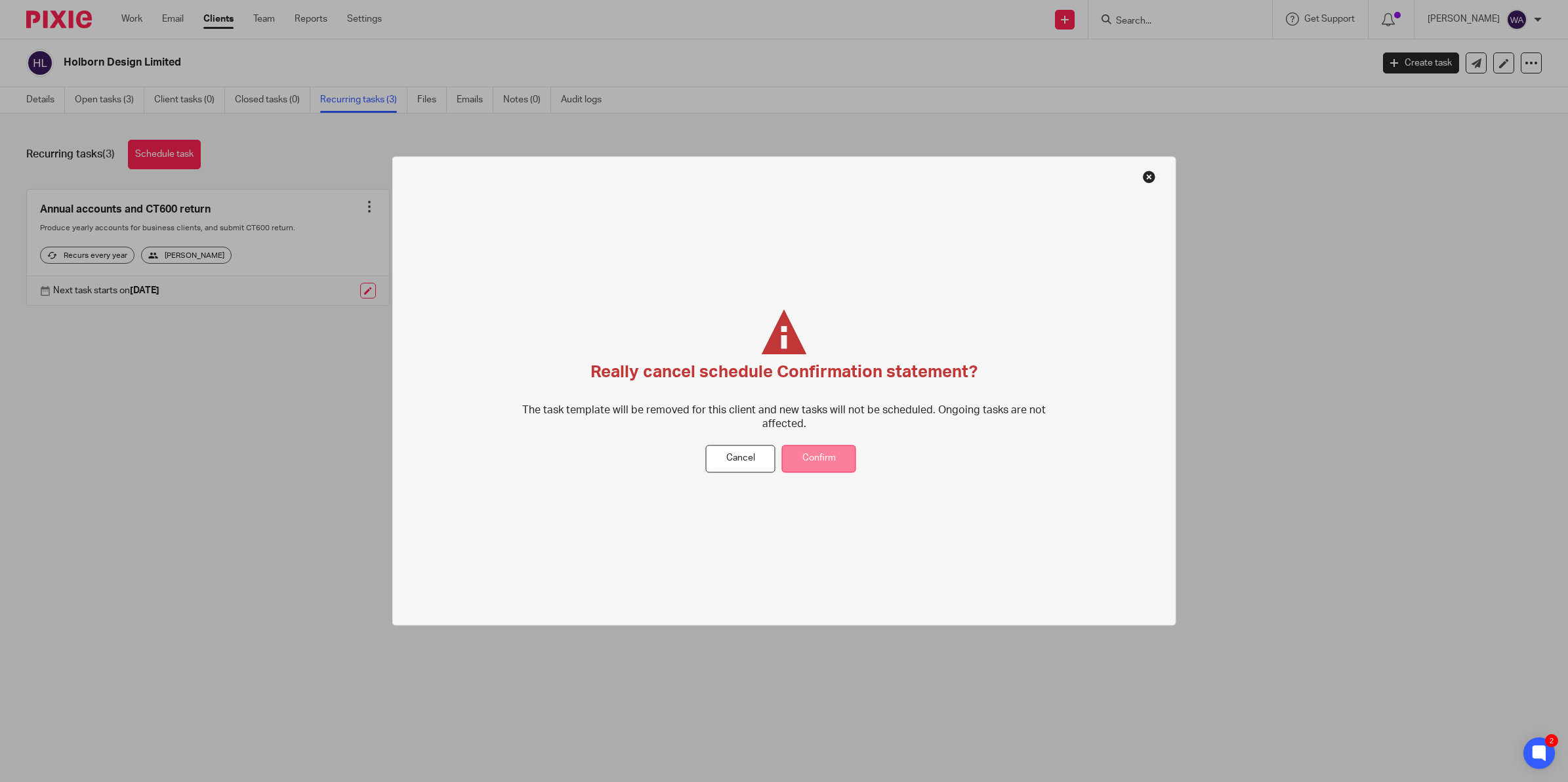
click at [803, 454] on button "Confirm" at bounding box center [819, 459] width 74 height 28
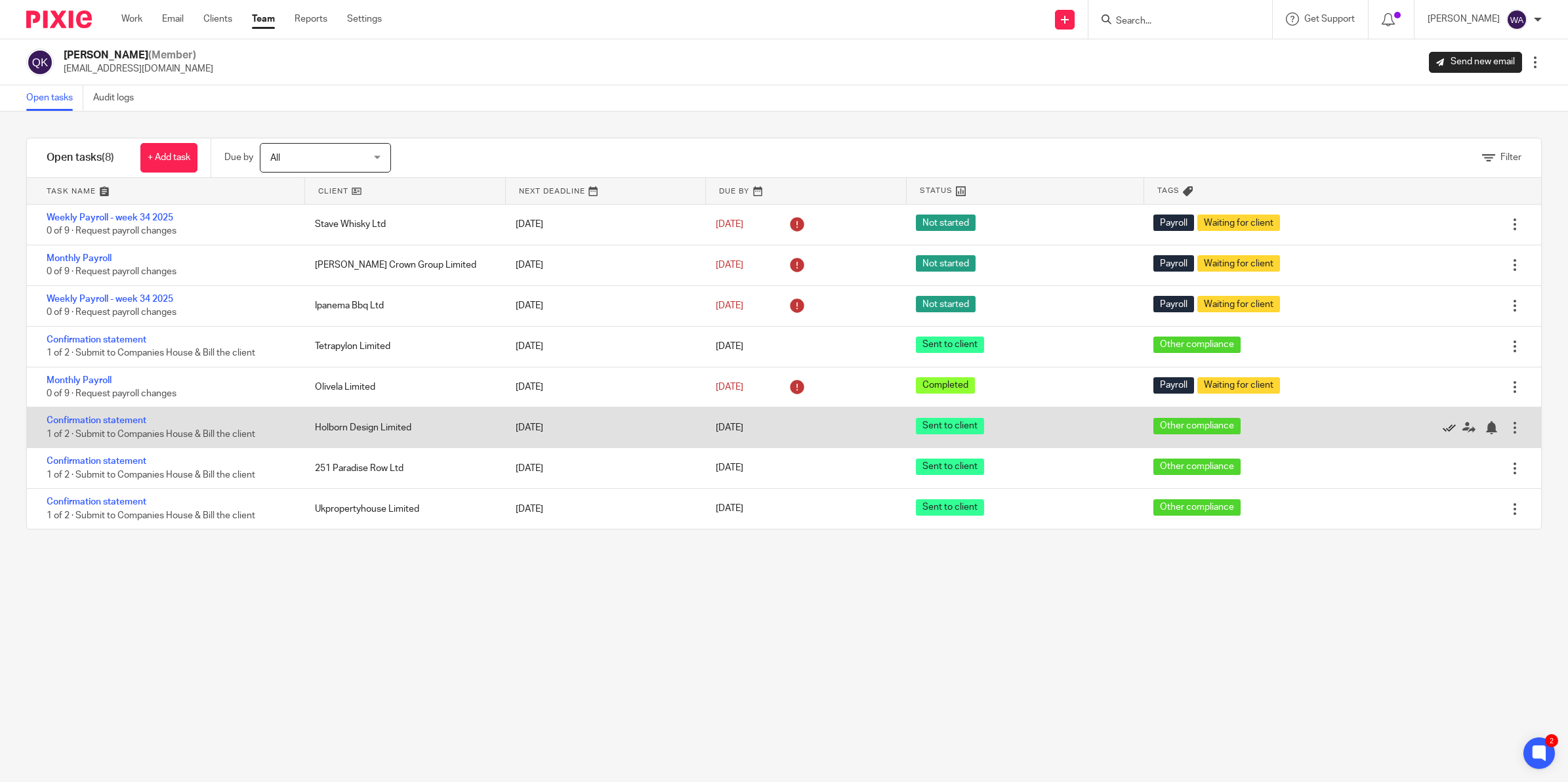
click at [1443, 426] on icon at bounding box center [1450, 428] width 13 height 13
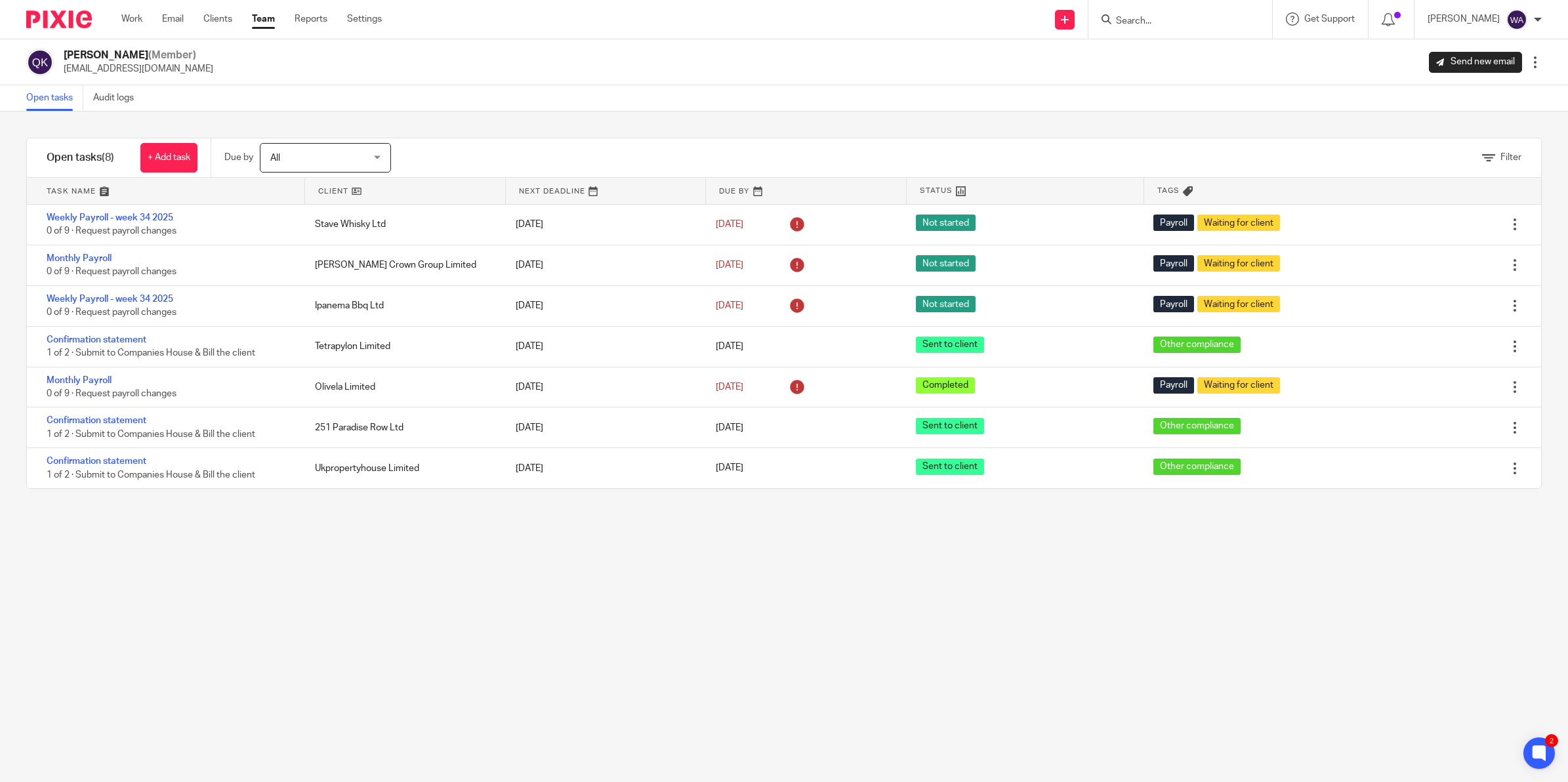
click at [1157, 186] on span "Tags" at bounding box center [1168, 191] width 22 height 12
click at [1159, 187] on span "Tags" at bounding box center [1168, 191] width 22 height 12
click at [1160, 187] on span "Tags" at bounding box center [1168, 191] width 22 height 12
drag, startPoint x: 1163, startPoint y: 187, endPoint x: 1172, endPoint y: 187, distance: 9.0
click at [1172, 187] on div "Tags" at bounding box center [1263, 191] width 238 height 26
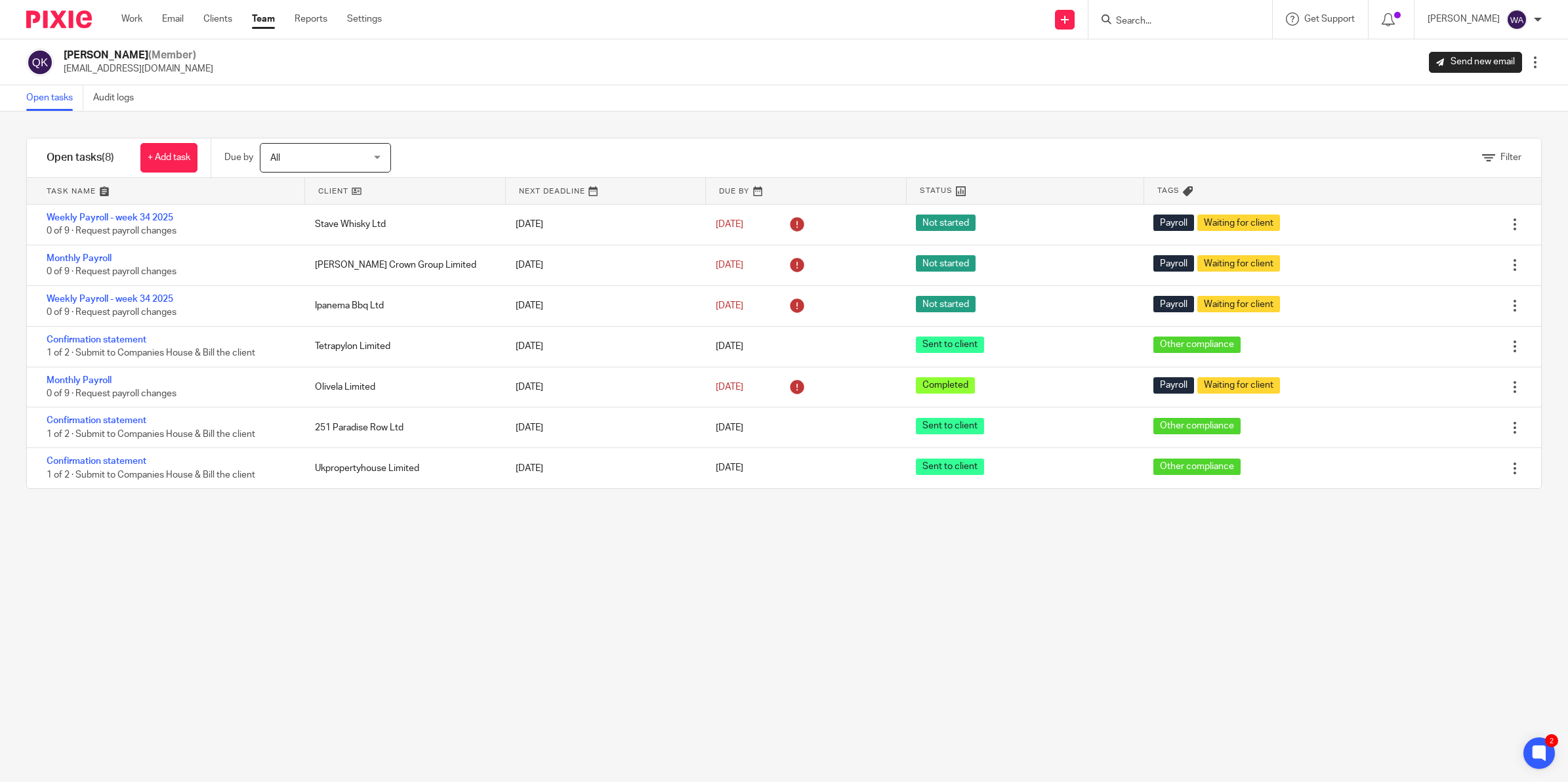
click at [1144, 192] on div "Tags" at bounding box center [1263, 191] width 238 height 26
